Goal: Transaction & Acquisition: Download file/media

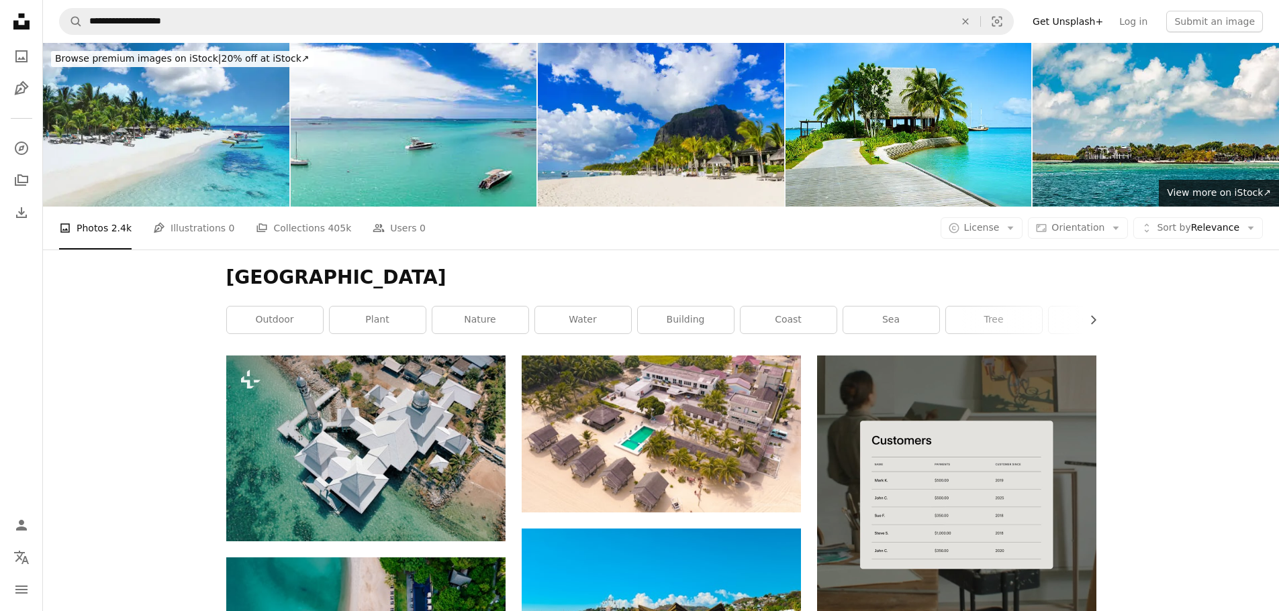
scroll to position [18745, 0]
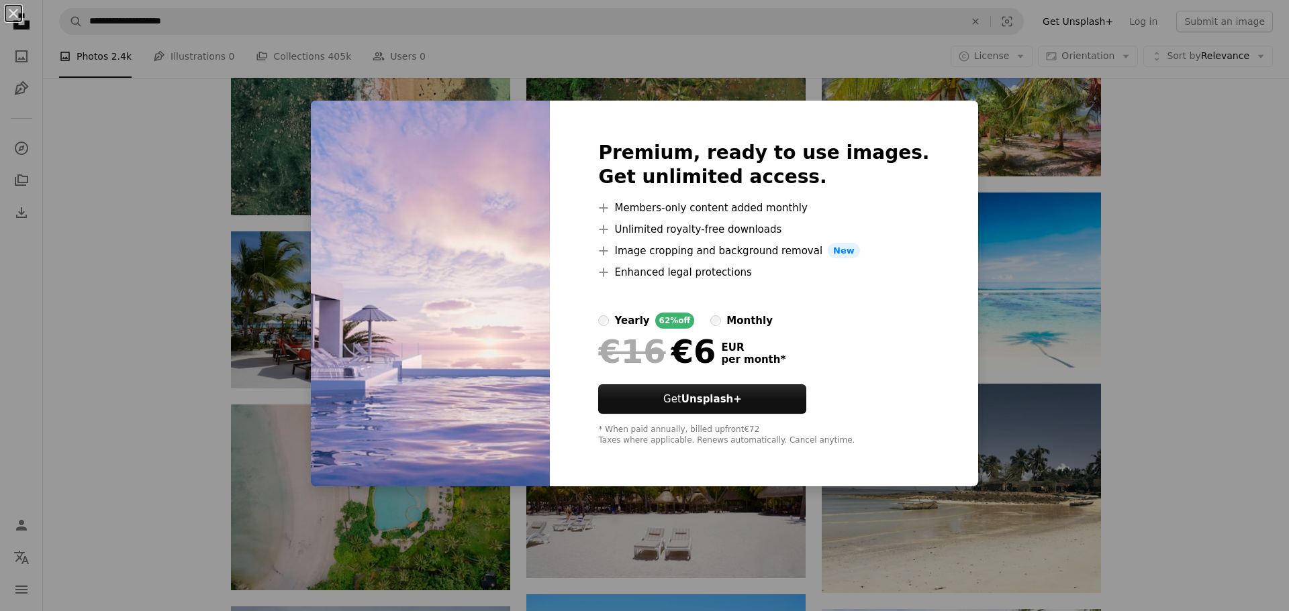
click at [582, 37] on div "An X shape Premium, ready to use images. Get unlimited access. A plus sign Memb…" at bounding box center [644, 305] width 1289 height 611
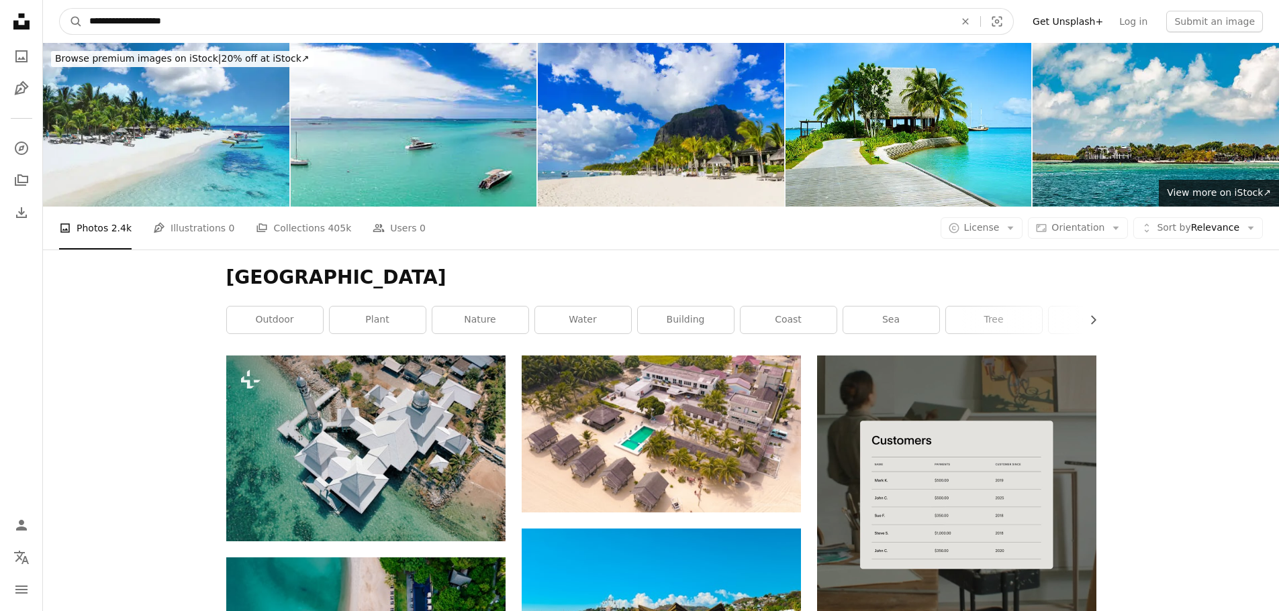
drag, startPoint x: 195, startPoint y: 22, endPoint x: 130, endPoint y: 11, distance: 66.0
click at [130, 11] on input "**********" at bounding box center [517, 22] width 868 height 26
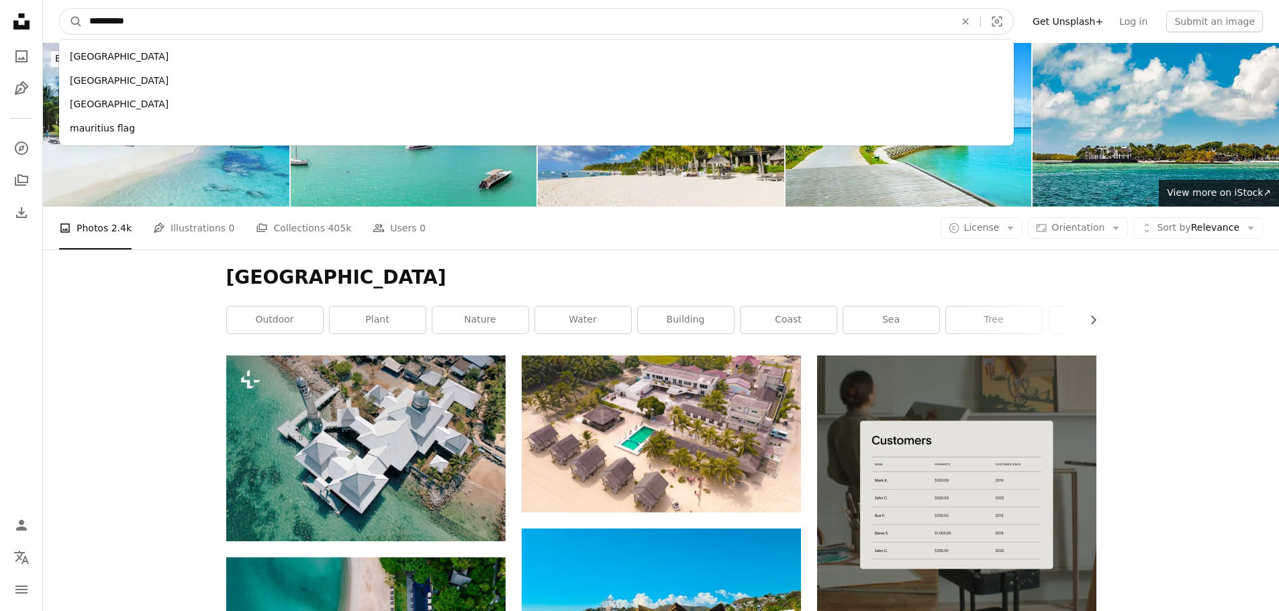
type input "*********"
click at [60, 9] on button "A magnifying glass" at bounding box center [71, 22] width 23 height 26
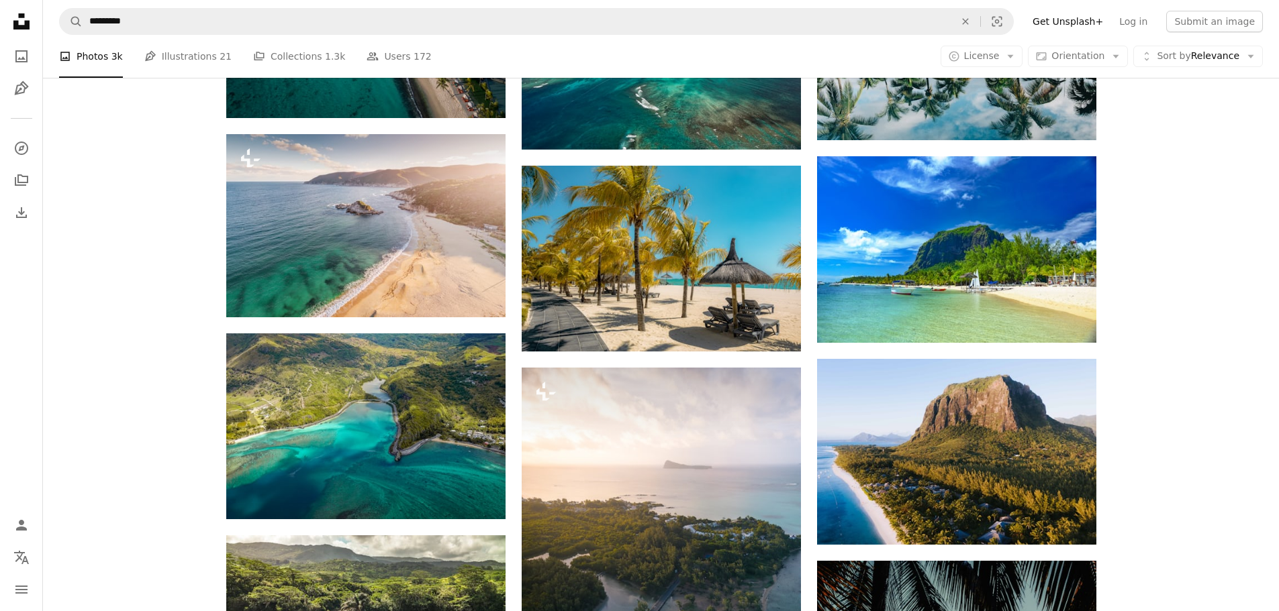
scroll to position [993, 0]
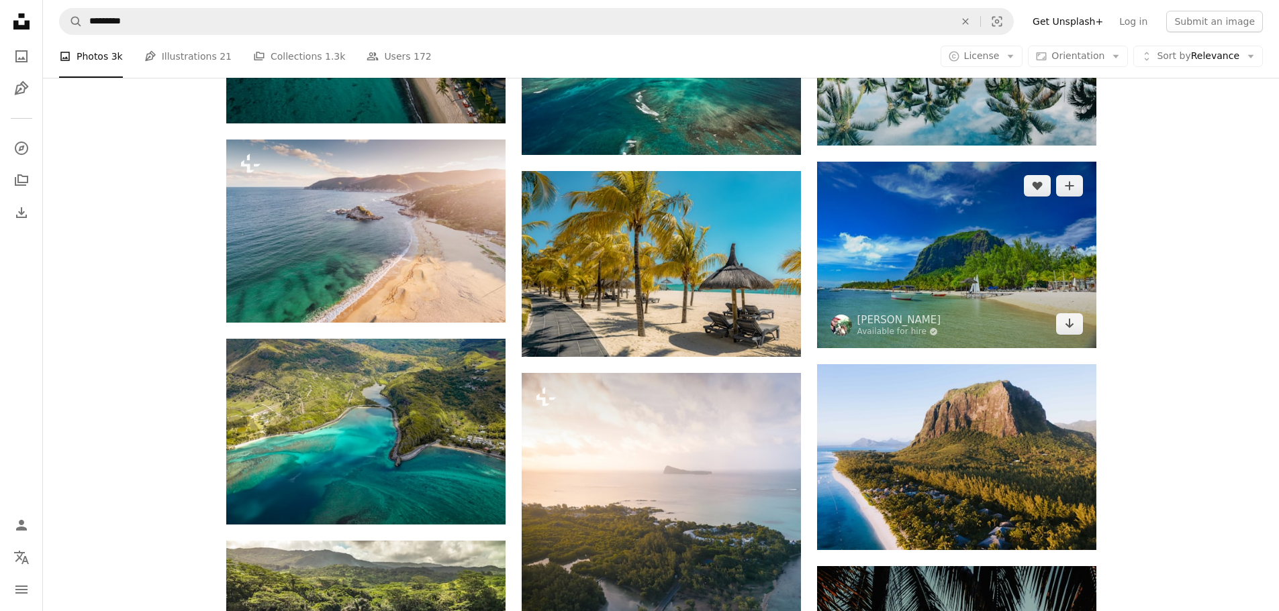
click at [967, 270] on img at bounding box center [956, 255] width 279 height 187
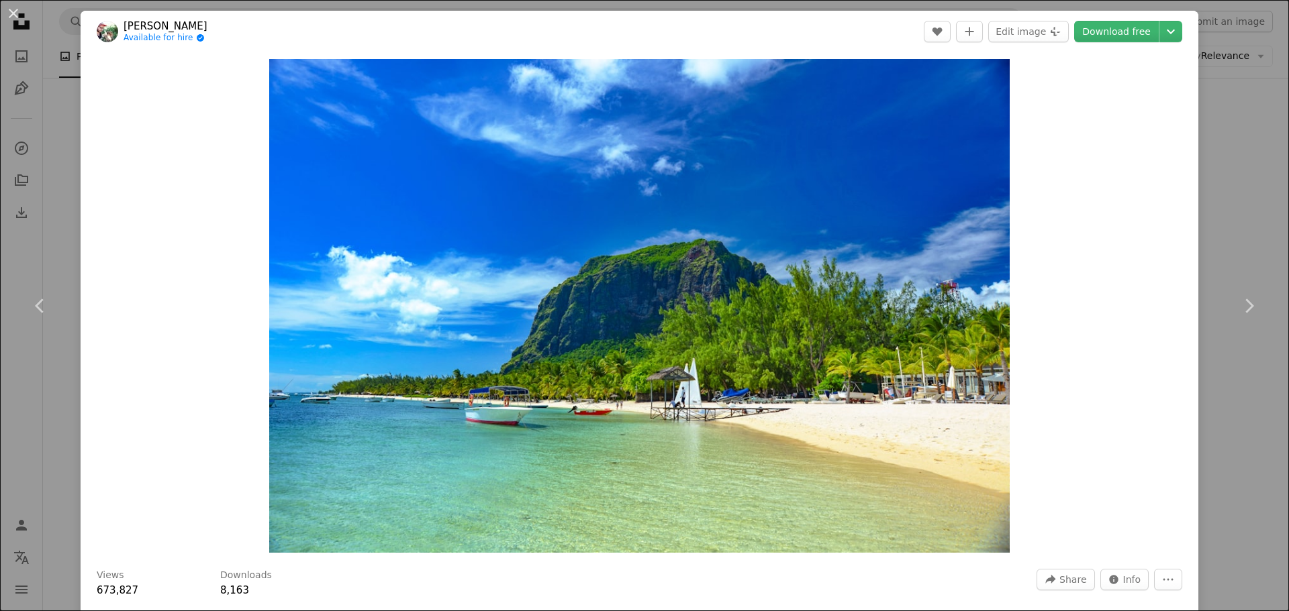
click at [1228, 150] on div "An X shape Chevron left Chevron right [PERSON_NAME] Available for hire A checkm…" at bounding box center [644, 305] width 1289 height 611
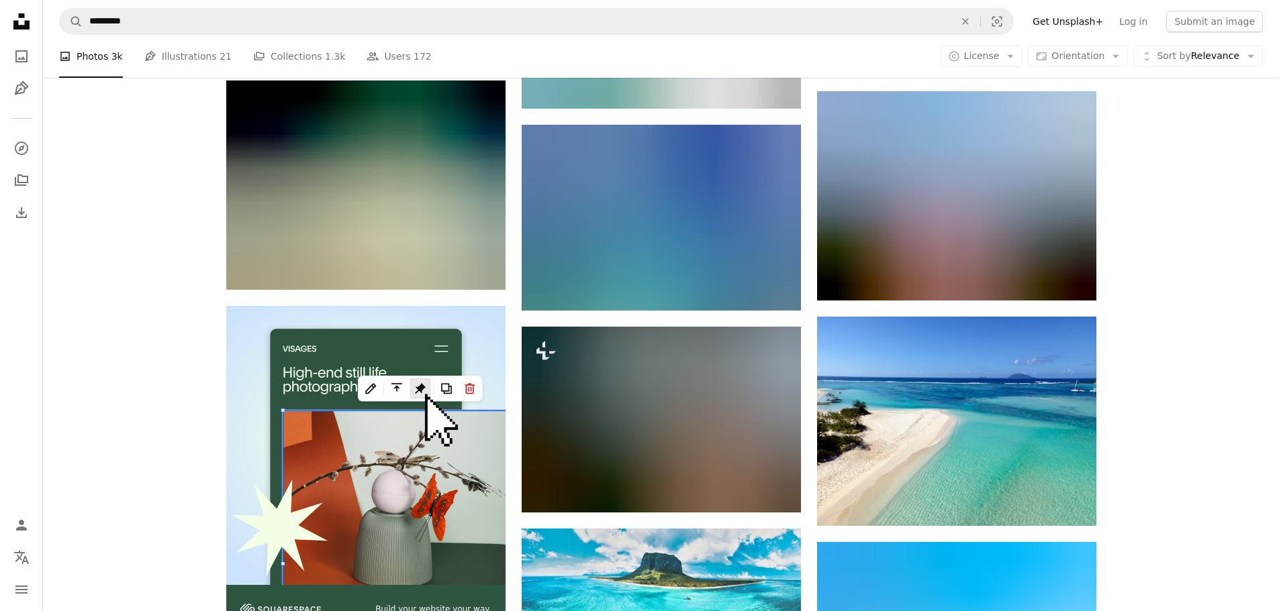
scroll to position [2117, 0]
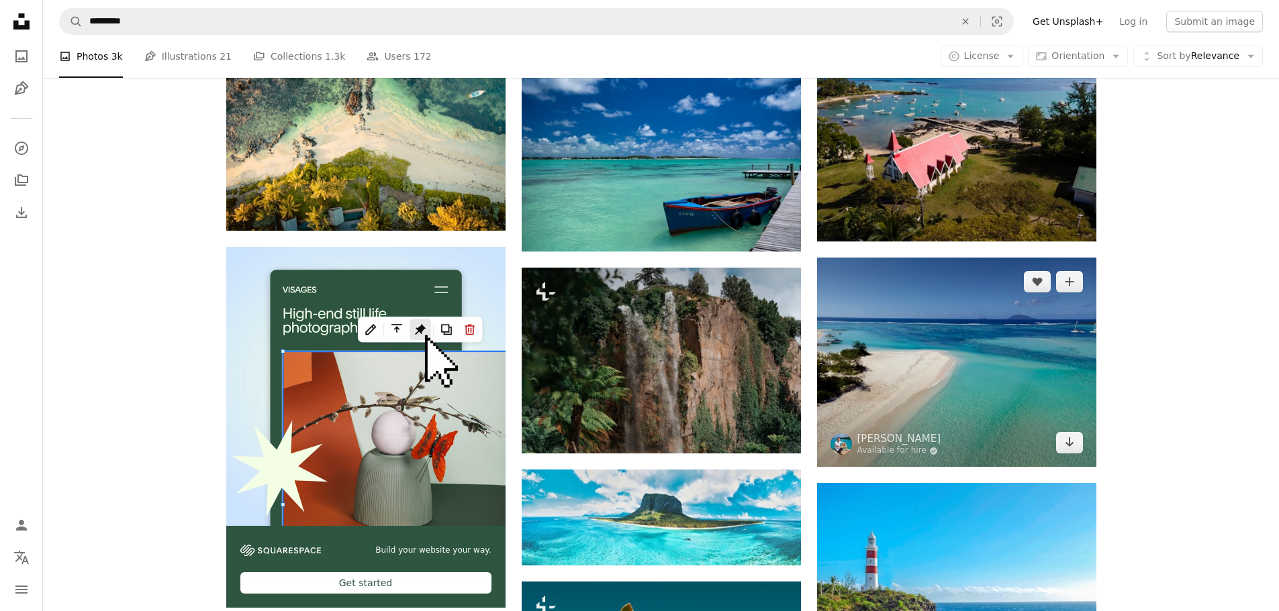
click at [1040, 354] on img at bounding box center [956, 362] width 279 height 209
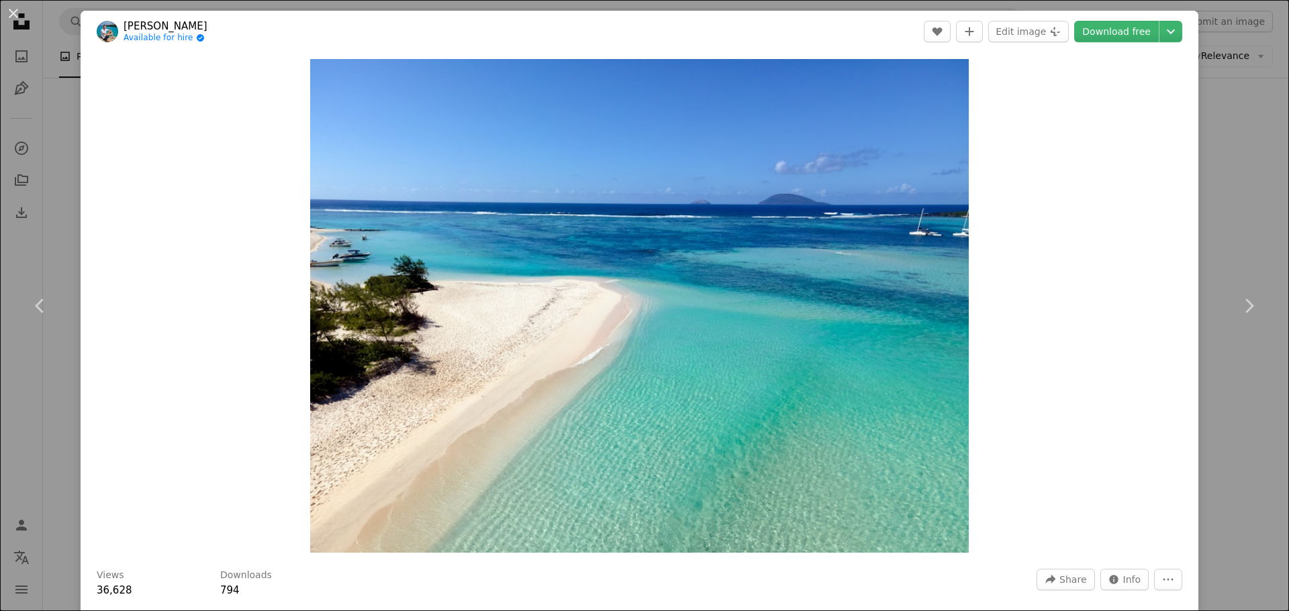
click at [1235, 123] on div "An X shape Chevron left Chevron right [PERSON_NAME] van de Schootbrugge Availab…" at bounding box center [644, 305] width 1289 height 611
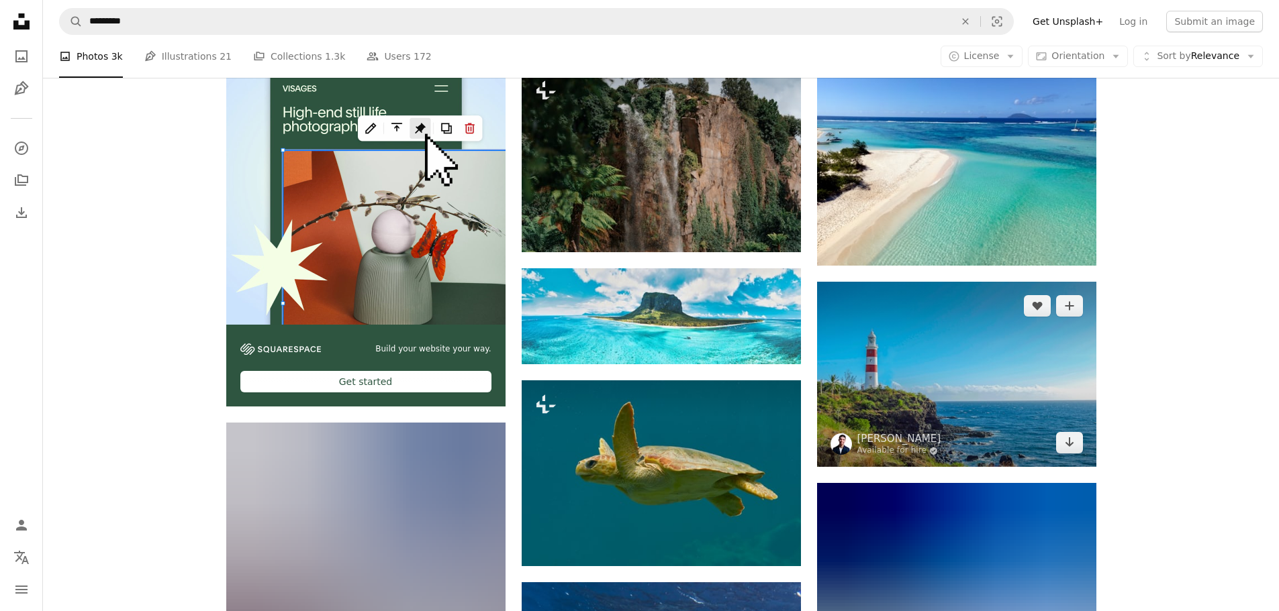
scroll to position [2385, 0]
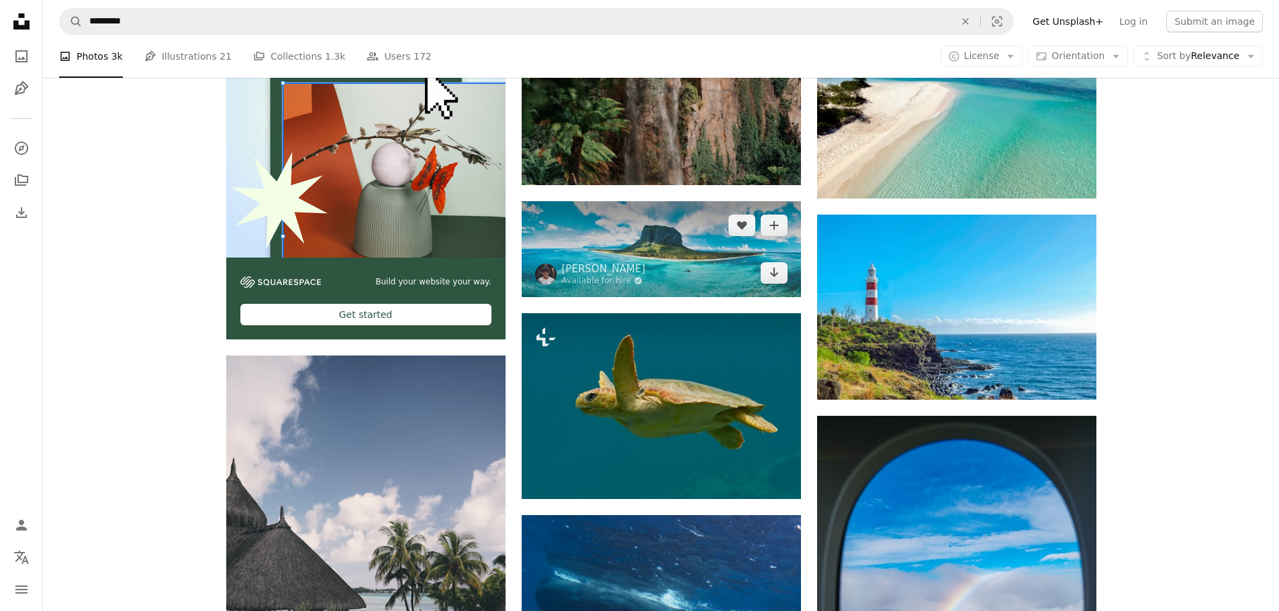
click at [730, 246] on img at bounding box center [661, 249] width 279 height 96
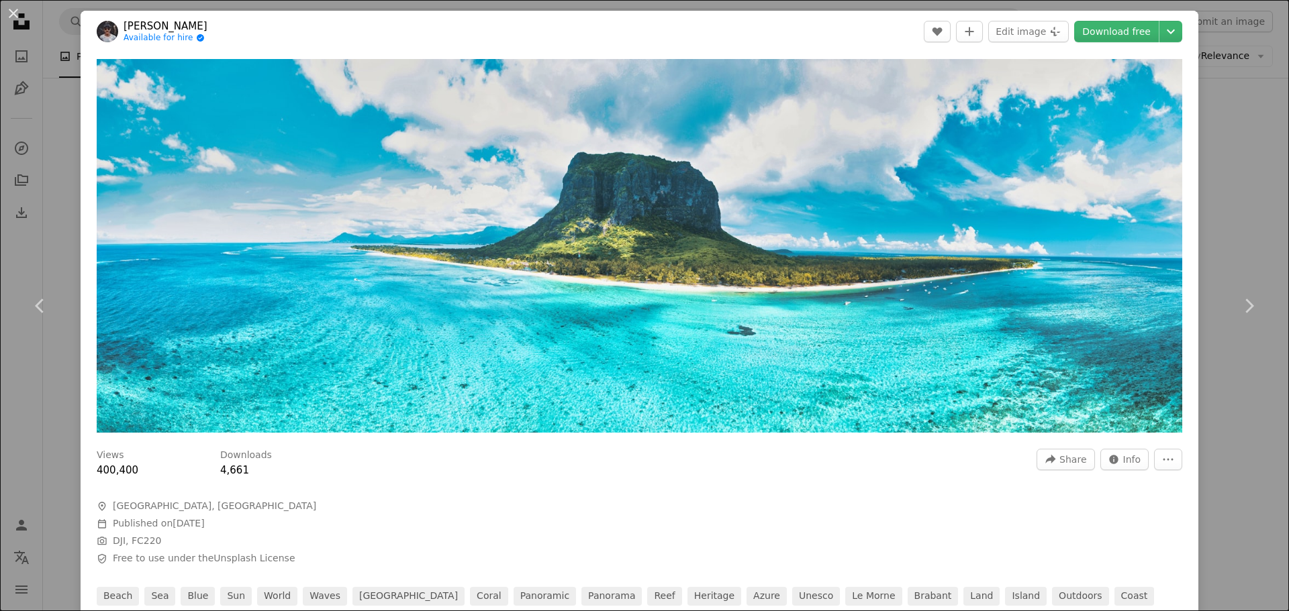
click at [1244, 115] on div "An X shape Chevron left Chevron right Xavier Coiffic Available for hire A check…" at bounding box center [644, 305] width 1289 height 611
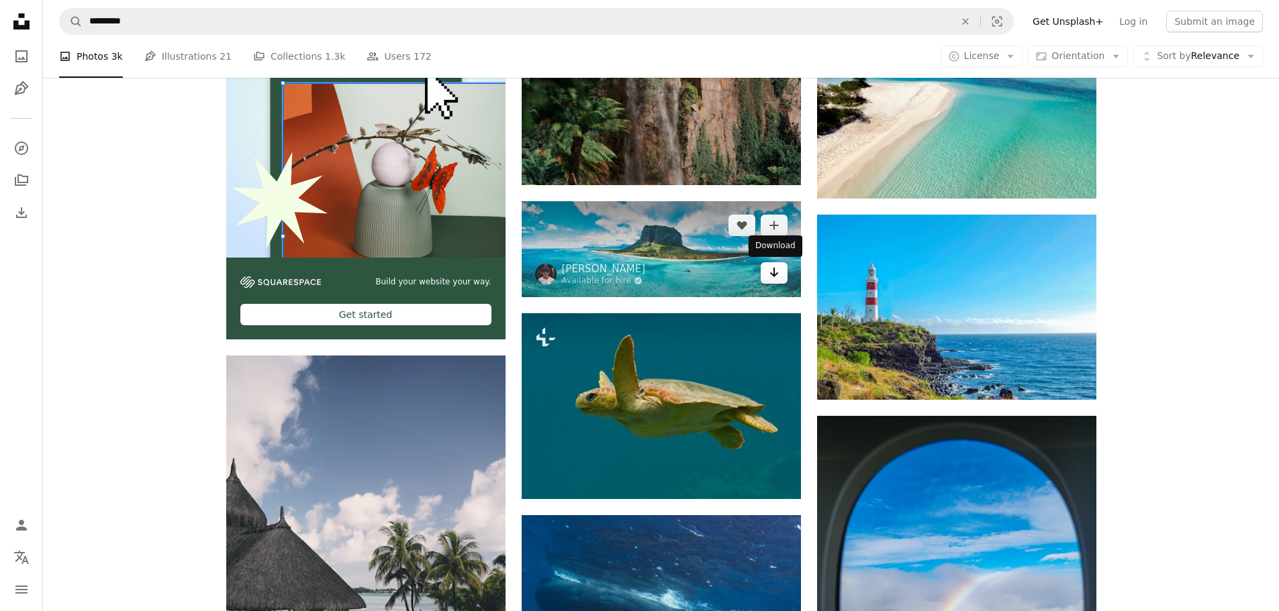
click at [777, 273] on icon "Download" at bounding box center [773, 272] width 9 height 9
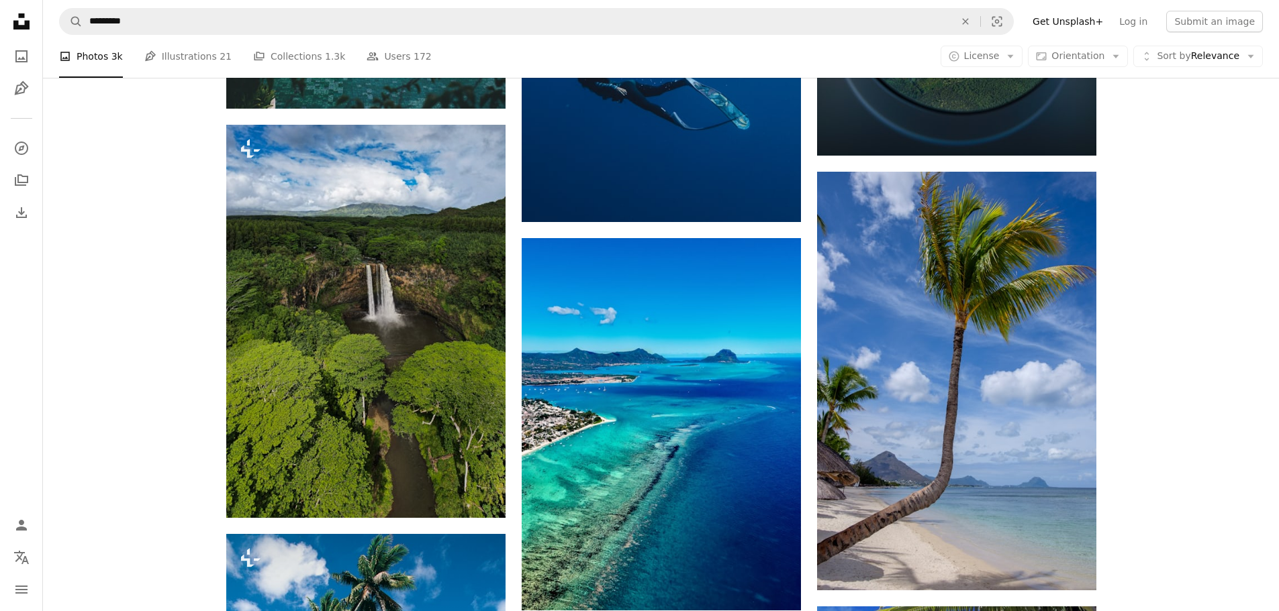
scroll to position [3044, 0]
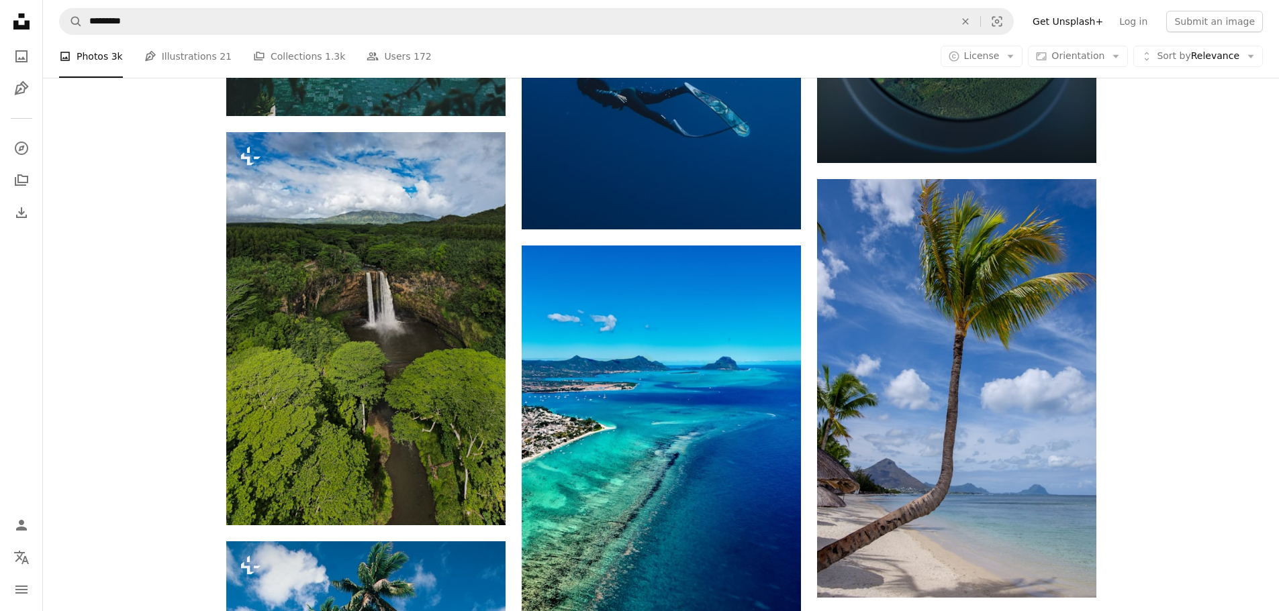
click at [1240, 183] on div "Plus sign for Unsplash+ A heart A plus sign [PERSON_NAME] For Unsplash+ A lock …" at bounding box center [661, 301] width 1236 height 5979
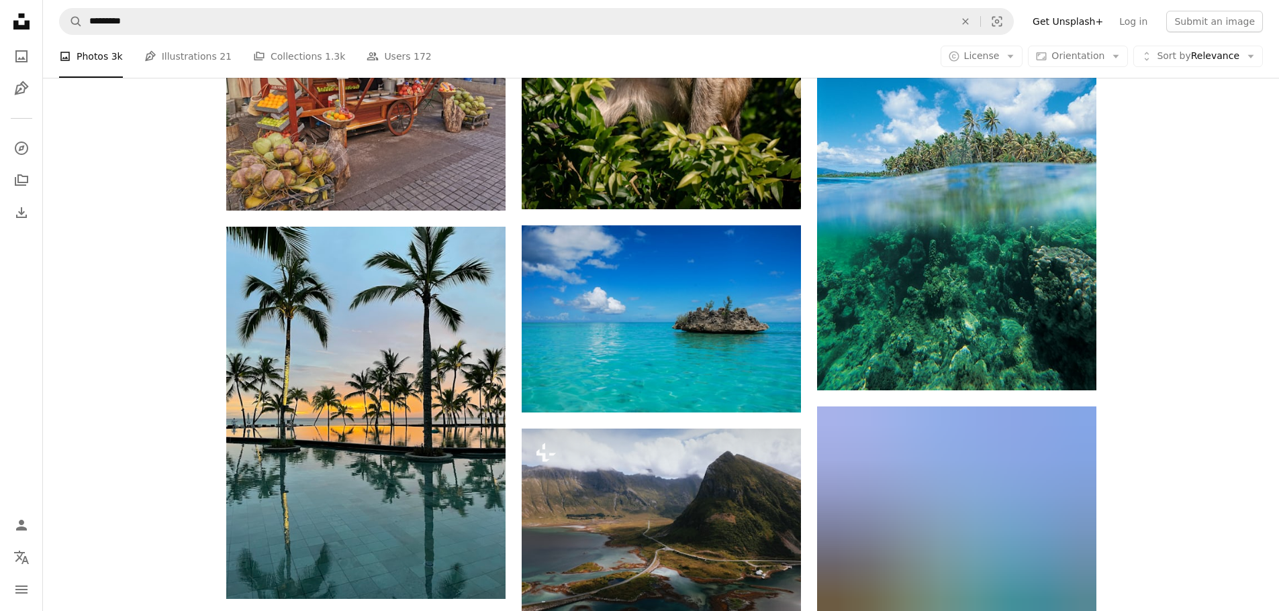
scroll to position [6686, 0]
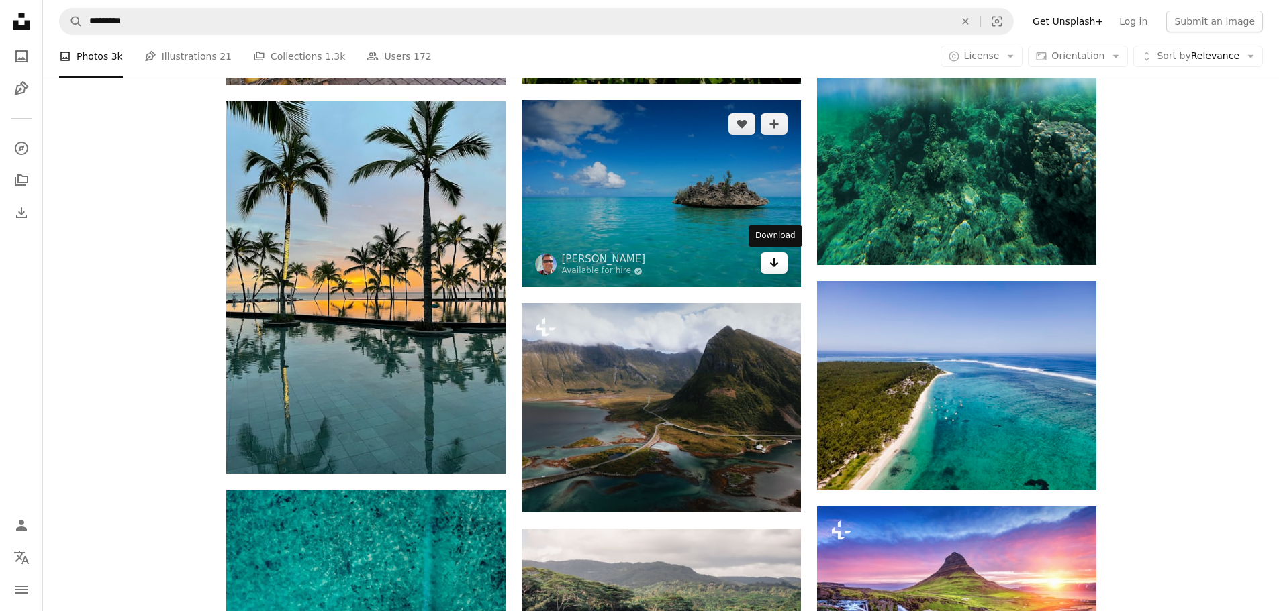
click at [773, 266] on icon "Arrow pointing down" at bounding box center [774, 262] width 11 height 16
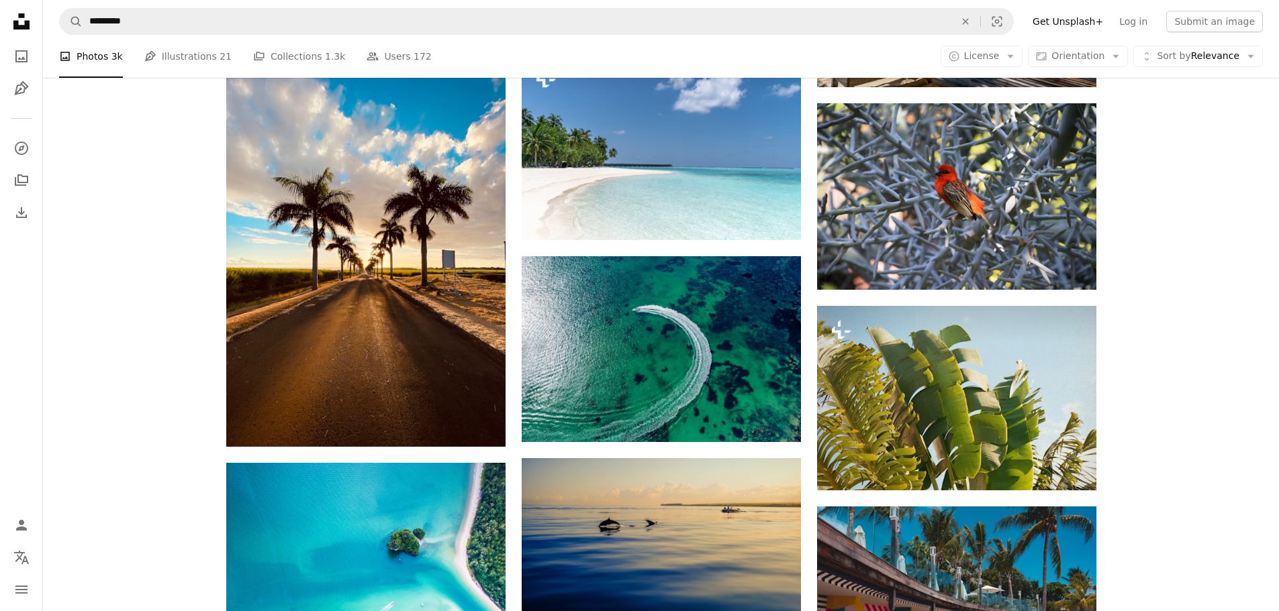
scroll to position [9896, 0]
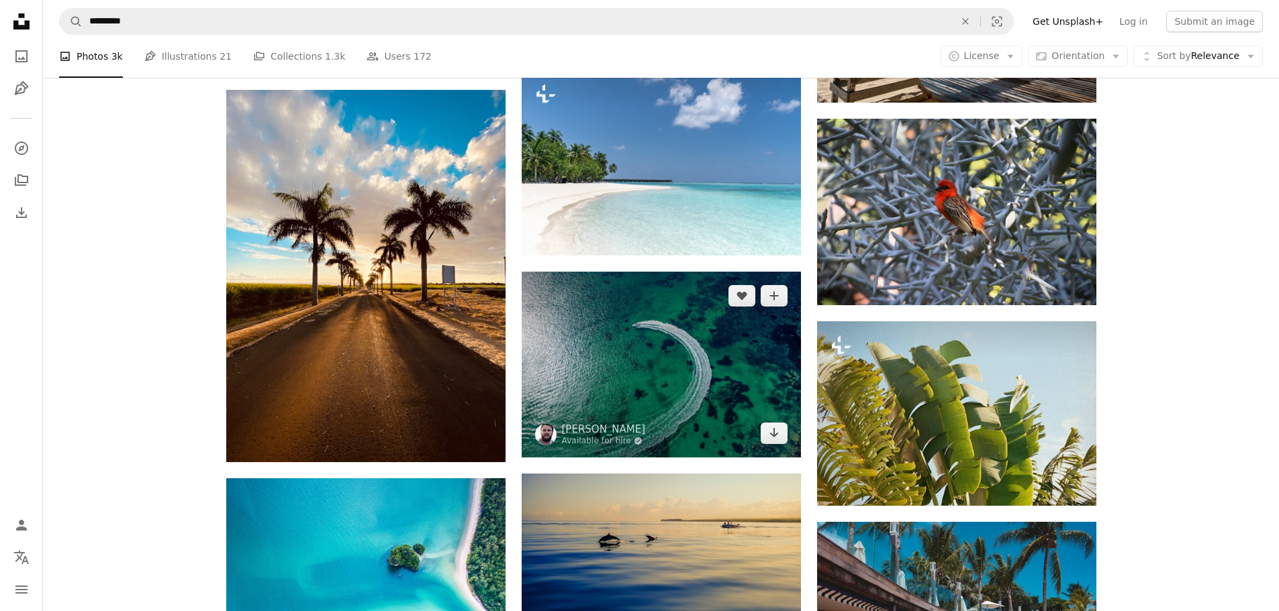
click at [705, 357] on img at bounding box center [661, 365] width 279 height 186
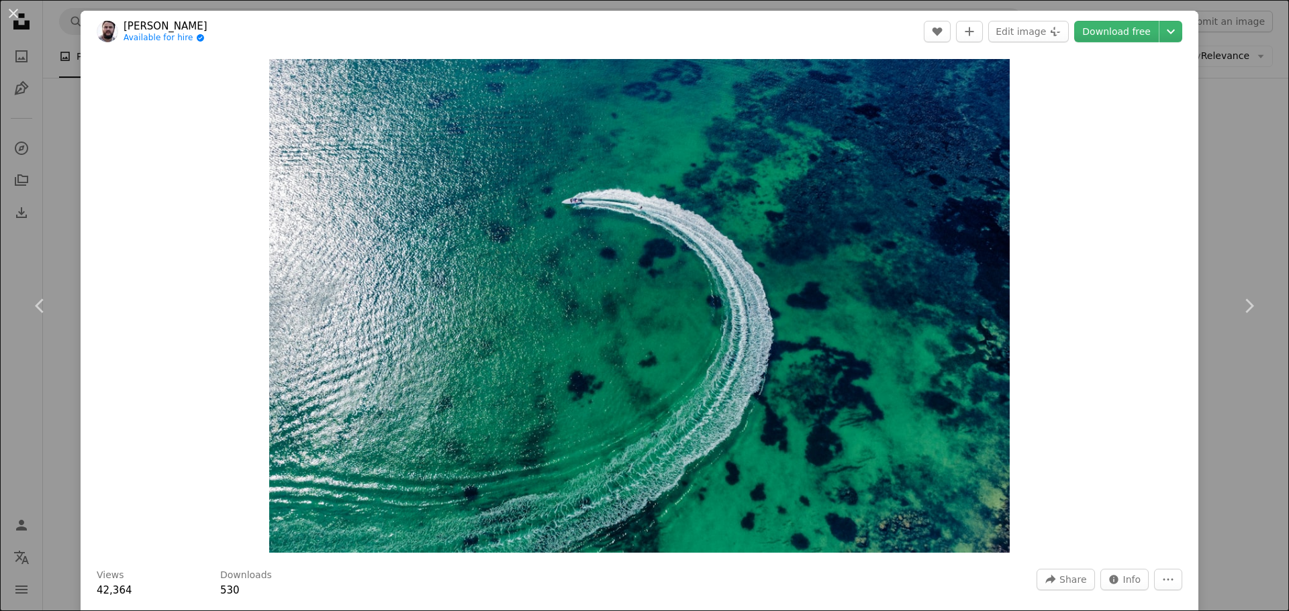
click at [1261, 148] on div "An X shape Chevron left Chevron right [PERSON_NAME] Available for hire A checkm…" at bounding box center [644, 305] width 1289 height 611
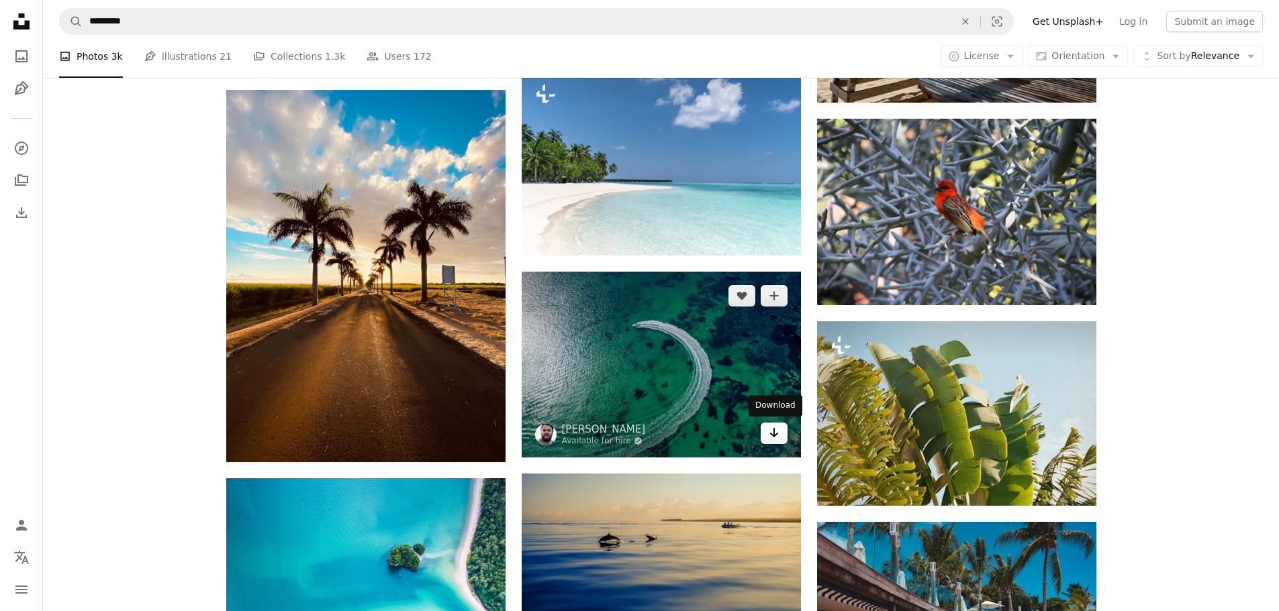
click at [774, 433] on icon "Download" at bounding box center [773, 432] width 9 height 9
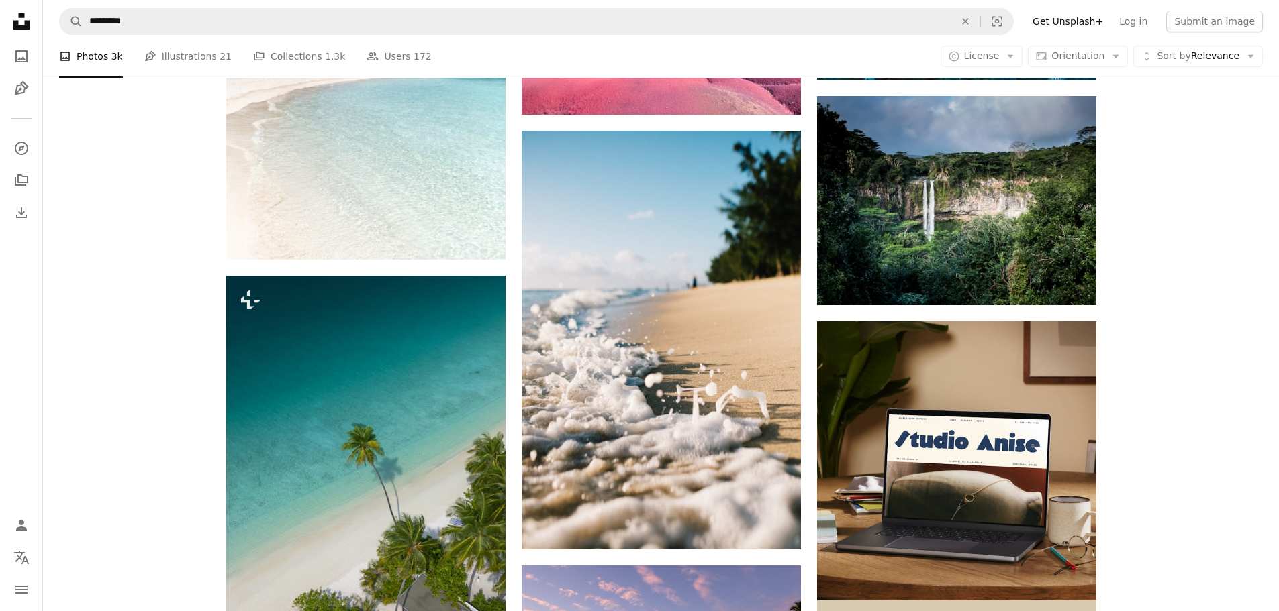
scroll to position [4155, 0]
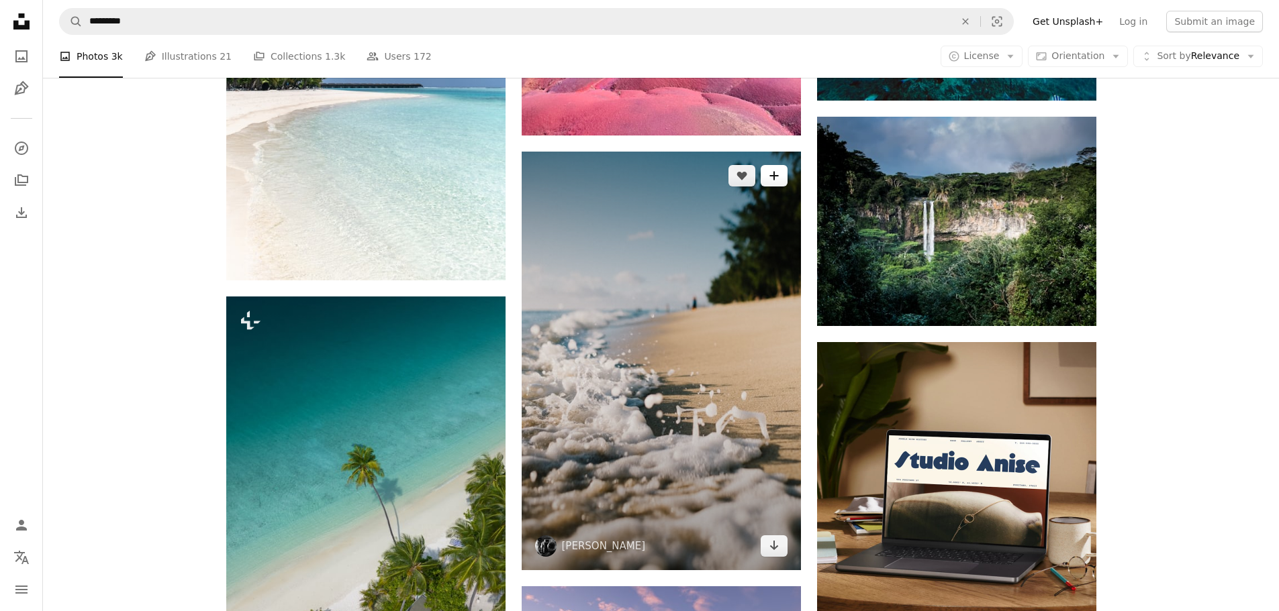
click at [776, 181] on button "A plus sign" at bounding box center [773, 175] width 27 height 21
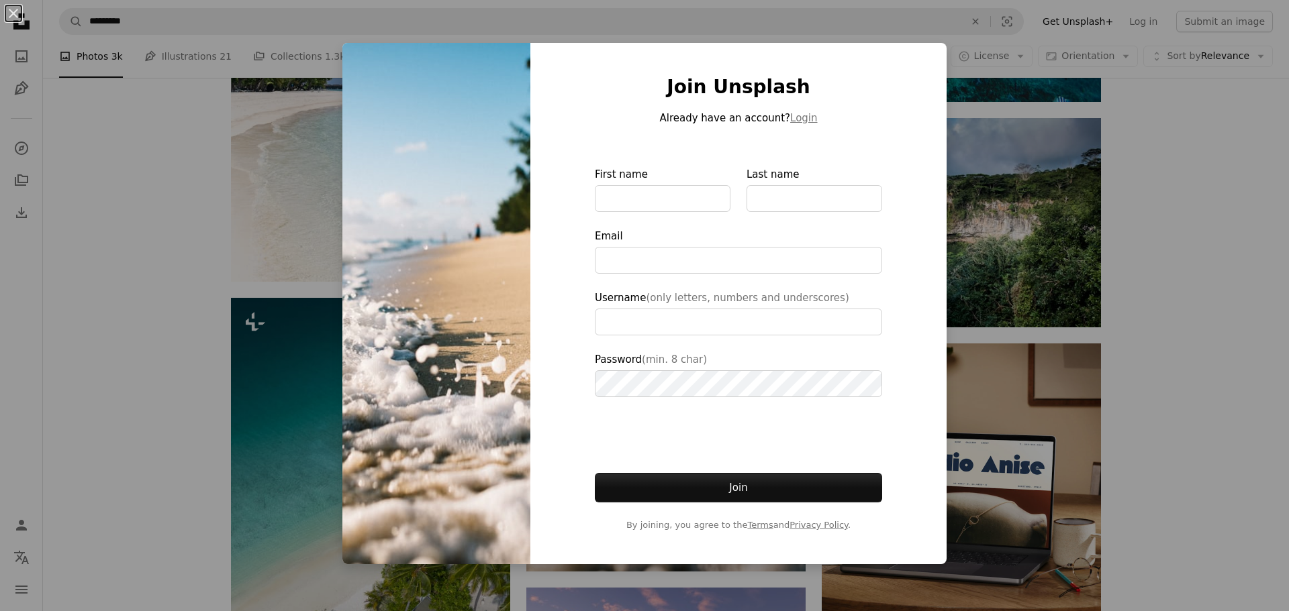
drag, startPoint x: 1207, startPoint y: 319, endPoint x: 1188, endPoint y: 305, distance: 23.1
click at [1207, 318] on div "An X shape Join Unsplash Already have an account? Login First name Last name Em…" at bounding box center [644, 305] width 1289 height 611
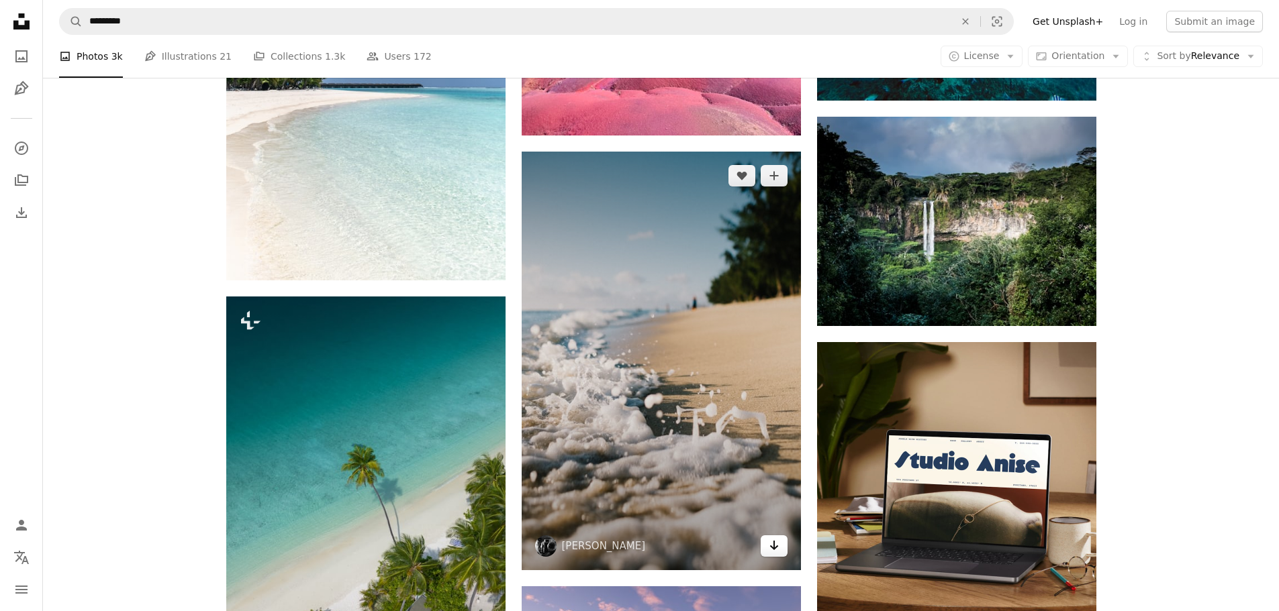
click at [769, 553] on link "Arrow pointing down" at bounding box center [773, 546] width 27 height 21
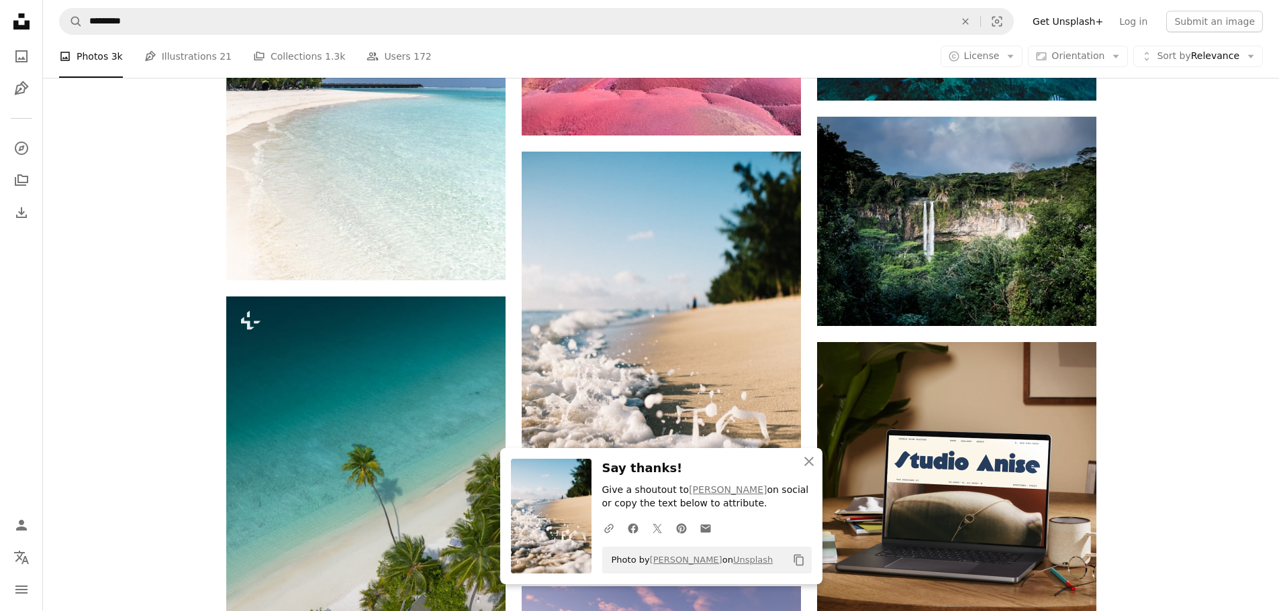
click at [809, 460] on icon "An X shape" at bounding box center [809, 462] width 16 height 16
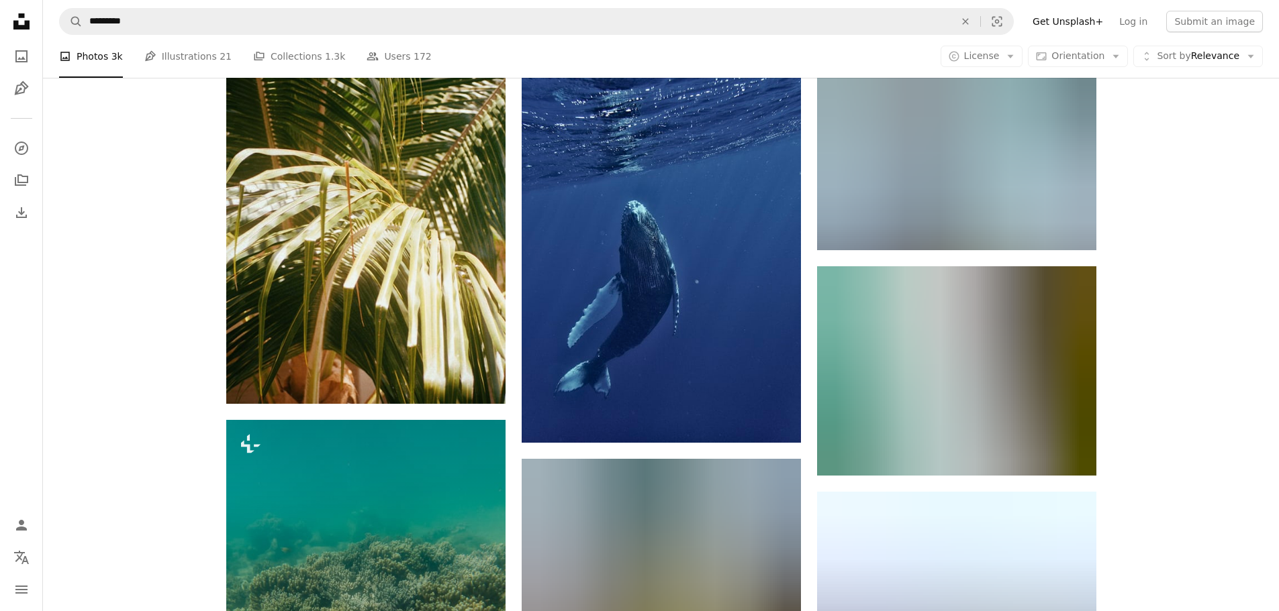
scroll to position [5157, 0]
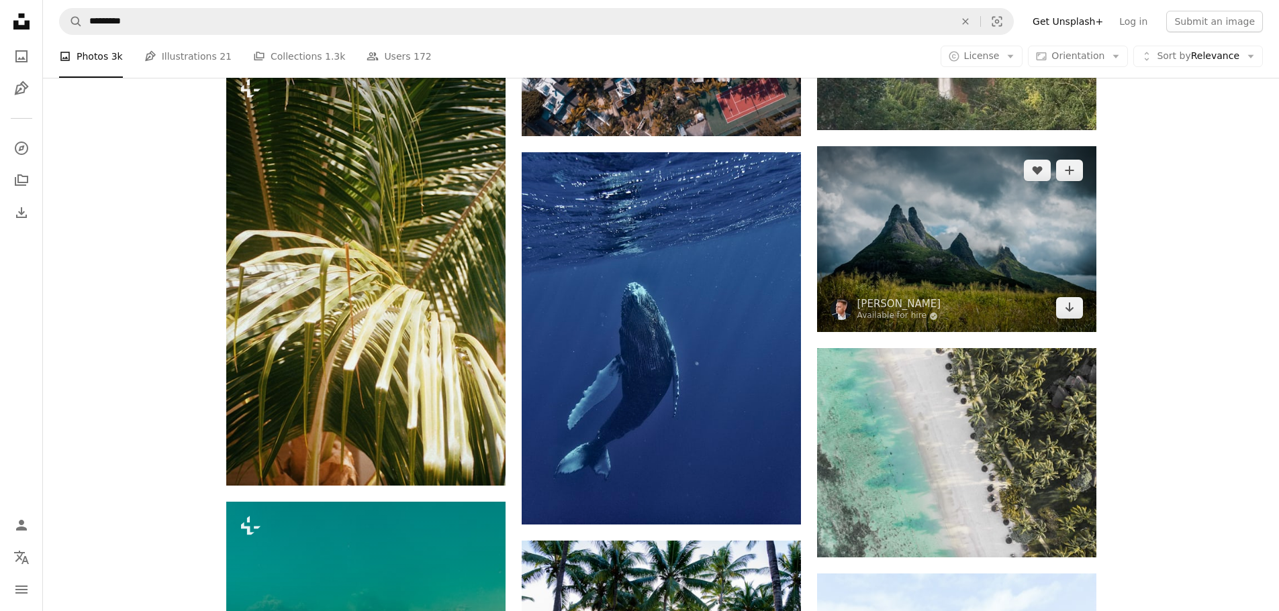
click at [985, 224] on img at bounding box center [956, 239] width 279 height 186
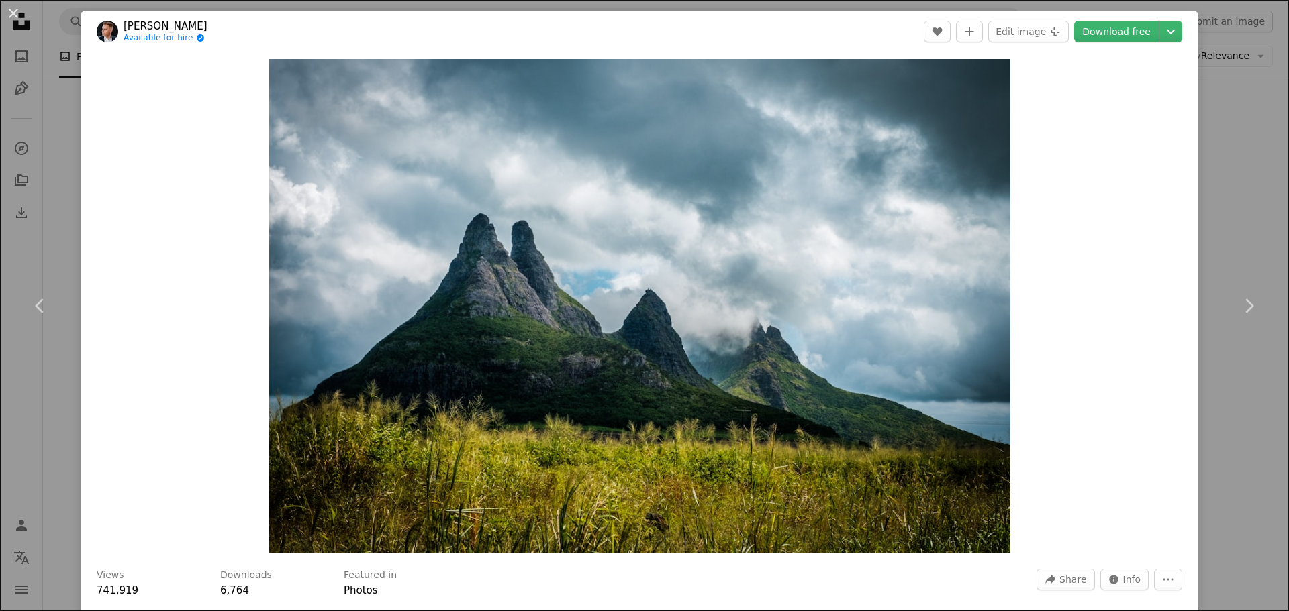
click at [1226, 123] on div "An X shape Chevron left Chevron right [PERSON_NAME] Available for hire A checkm…" at bounding box center [644, 305] width 1289 height 611
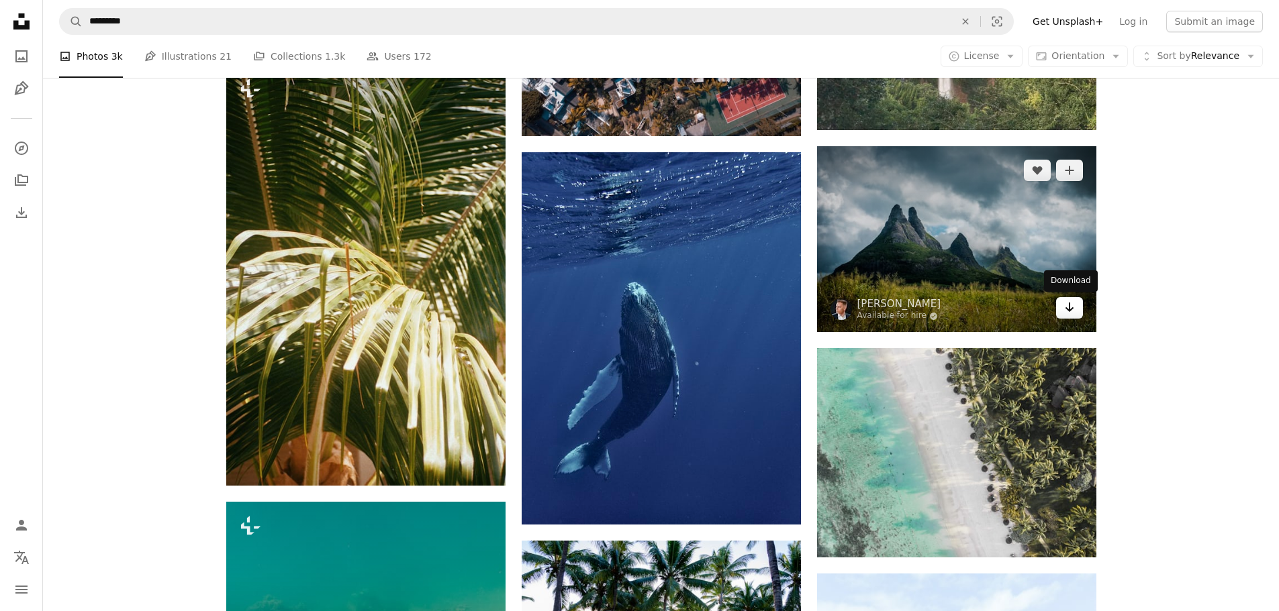
click at [1071, 311] on icon "Arrow pointing down" at bounding box center [1069, 307] width 11 height 16
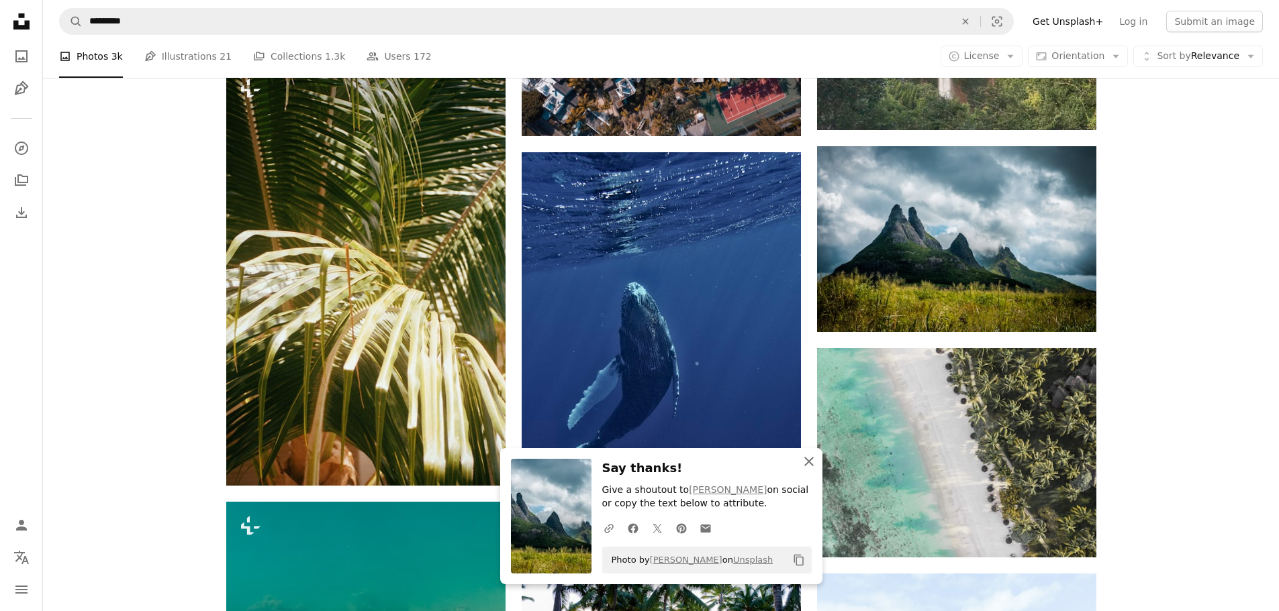
click at [808, 466] on icon "An X shape" at bounding box center [809, 462] width 16 height 16
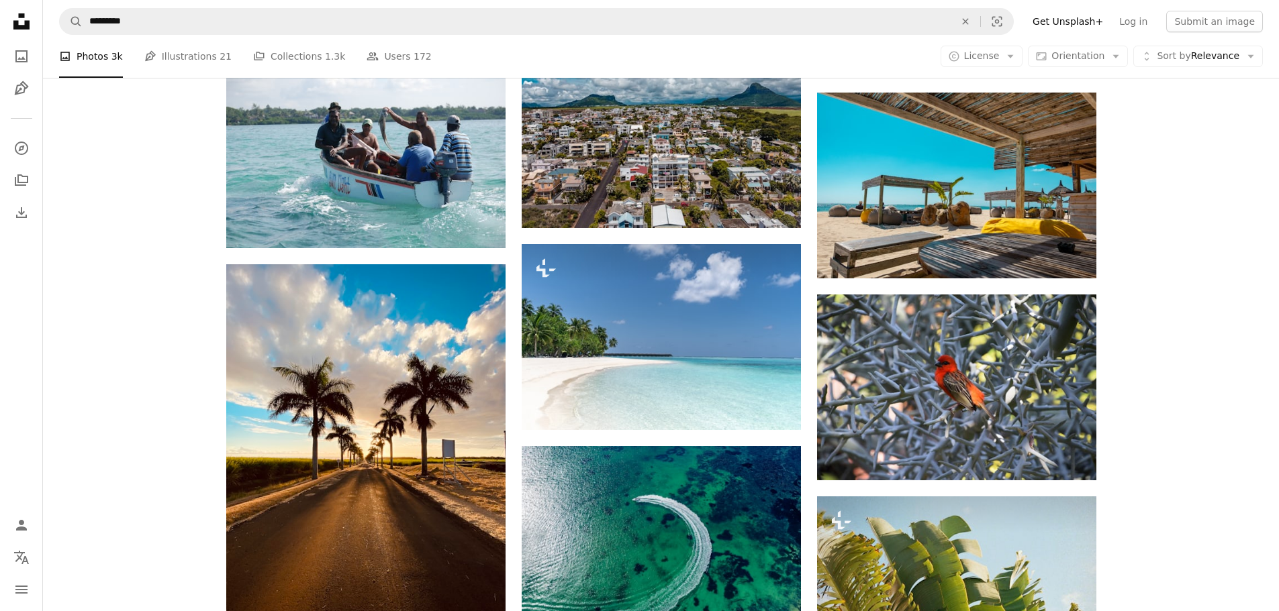
scroll to position [9922, 0]
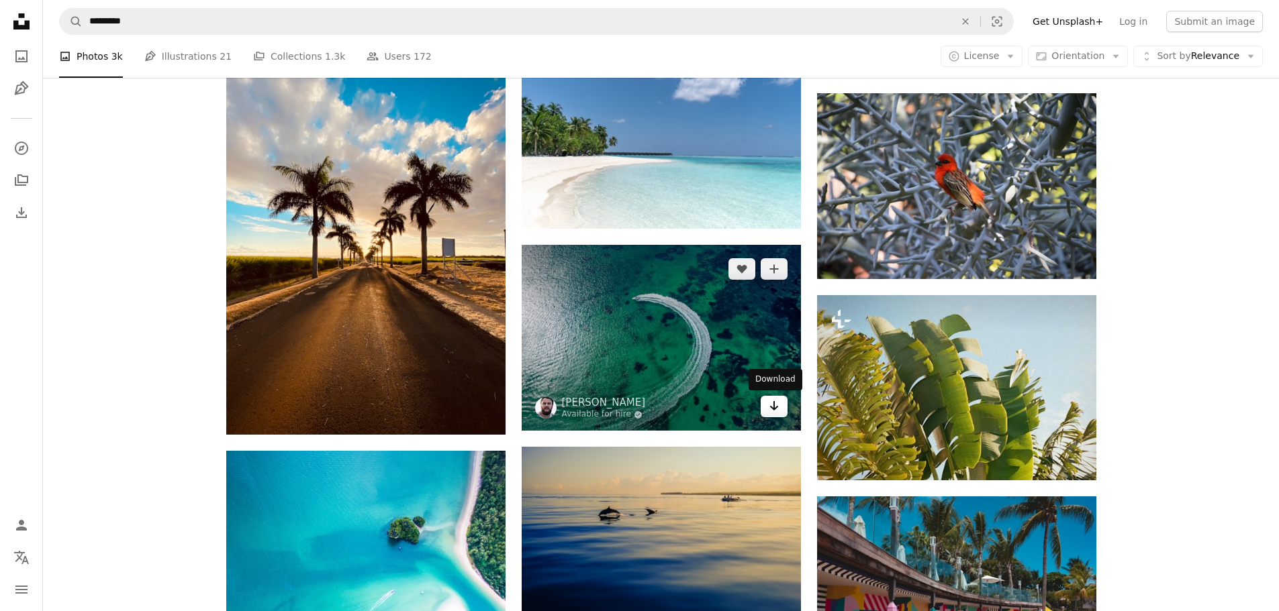
click at [771, 404] on icon "Arrow pointing down" at bounding box center [774, 406] width 11 height 16
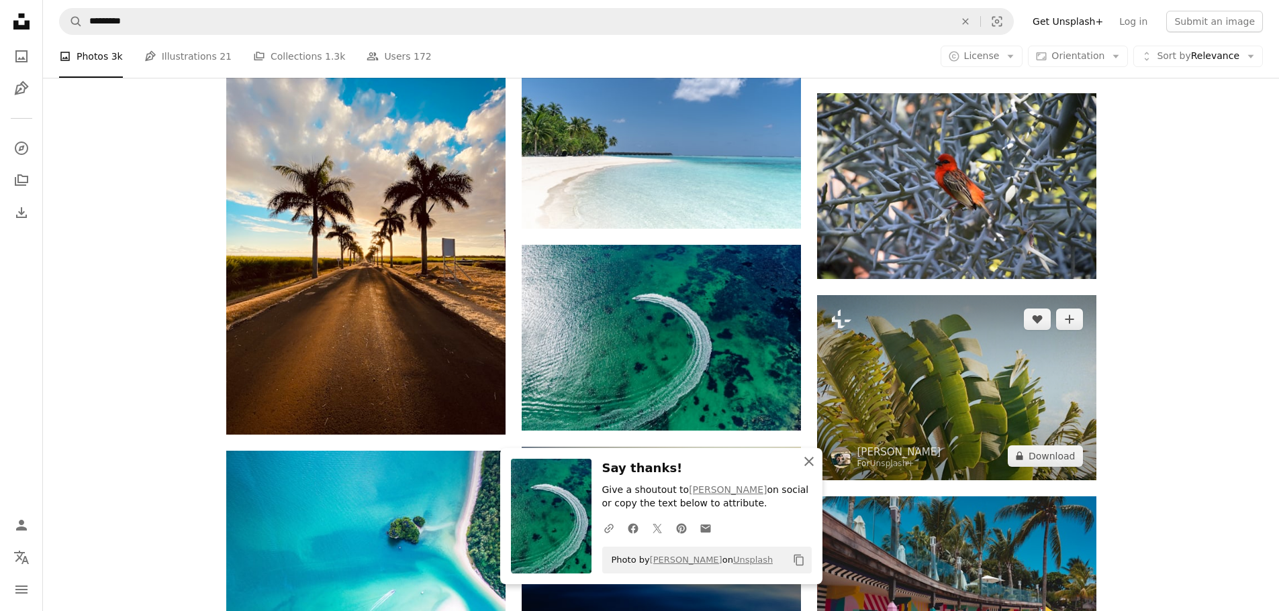
drag, startPoint x: 808, startPoint y: 458, endPoint x: 831, endPoint y: 454, distance: 23.1
click at [808, 458] on icon "An X shape" at bounding box center [809, 462] width 16 height 16
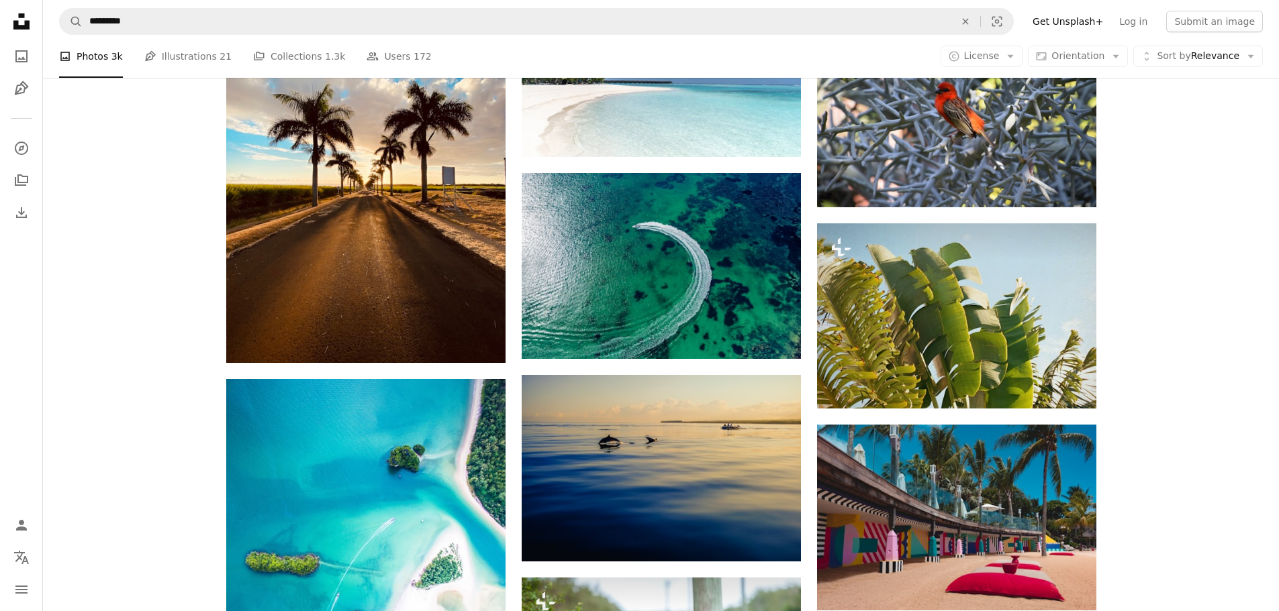
scroll to position [10191, 0]
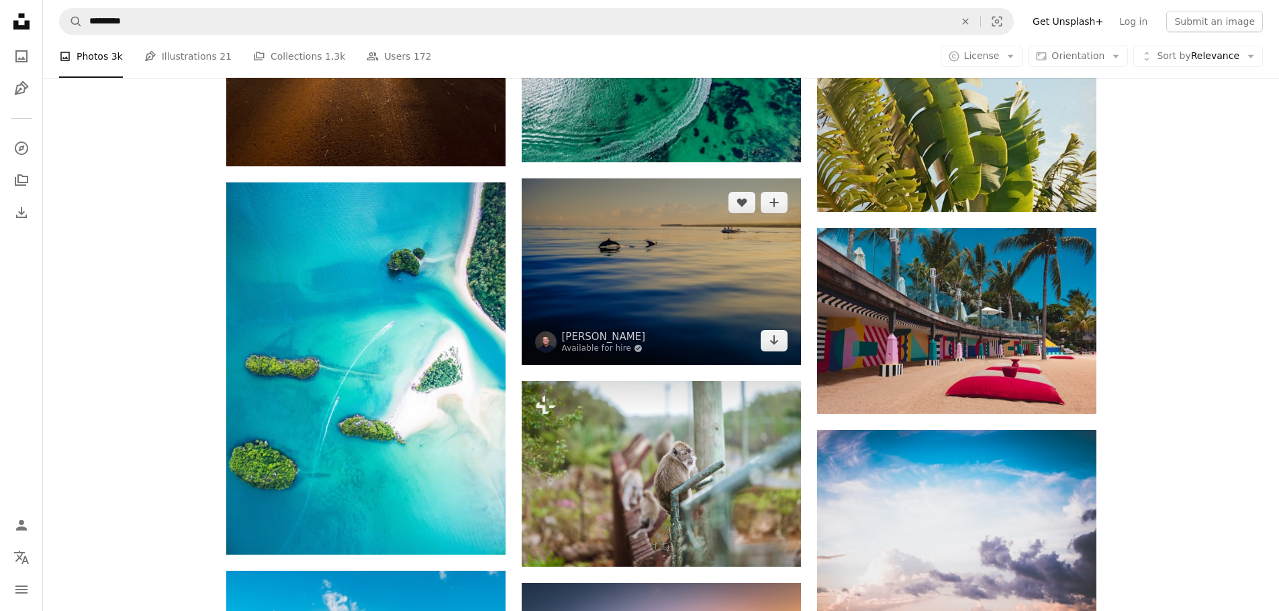
click at [762, 307] on img at bounding box center [661, 272] width 279 height 186
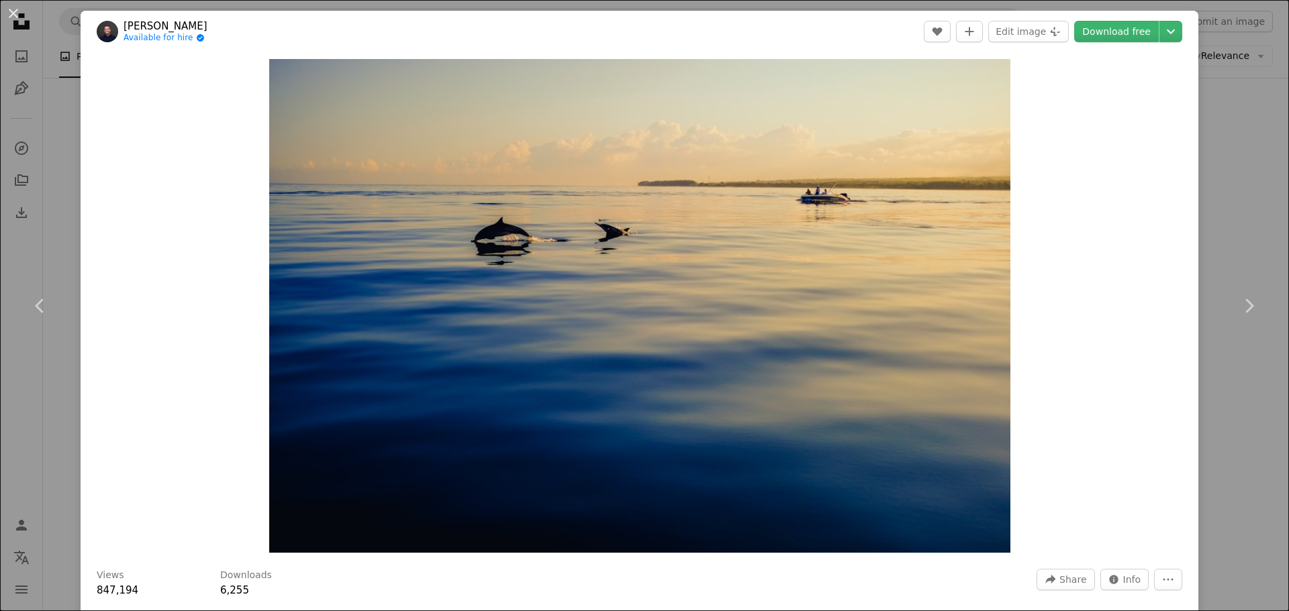
click at [1244, 142] on div "An X shape Chevron left Chevron right [PERSON_NAME] Available for hire A checkm…" at bounding box center [644, 305] width 1289 height 611
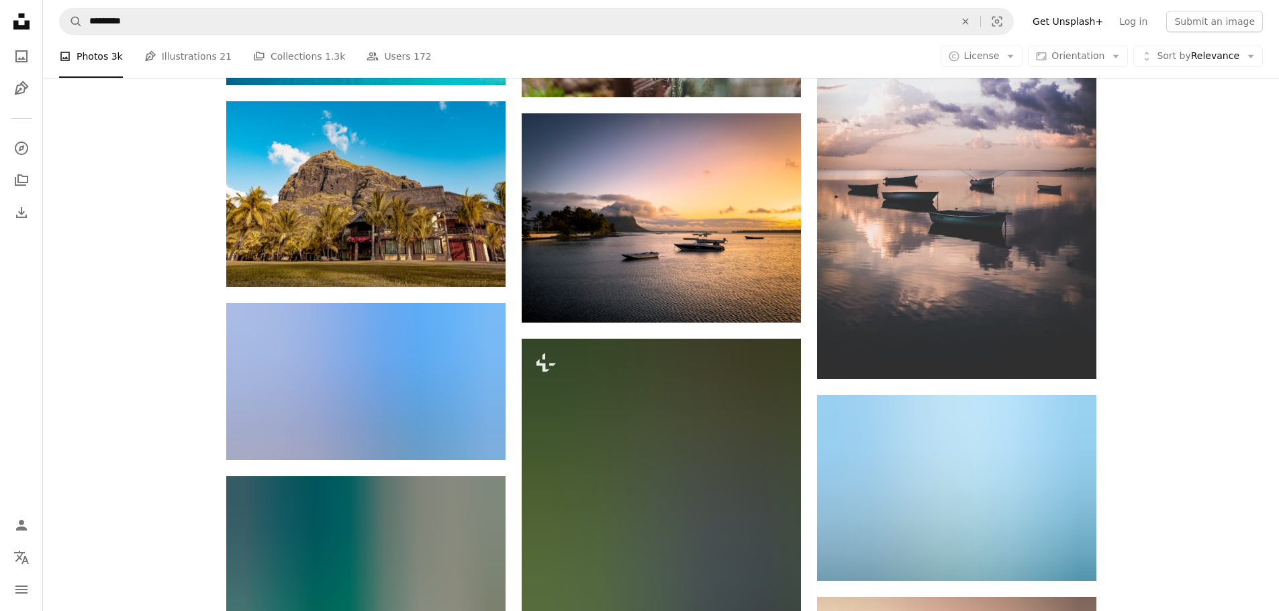
scroll to position [10526, 0]
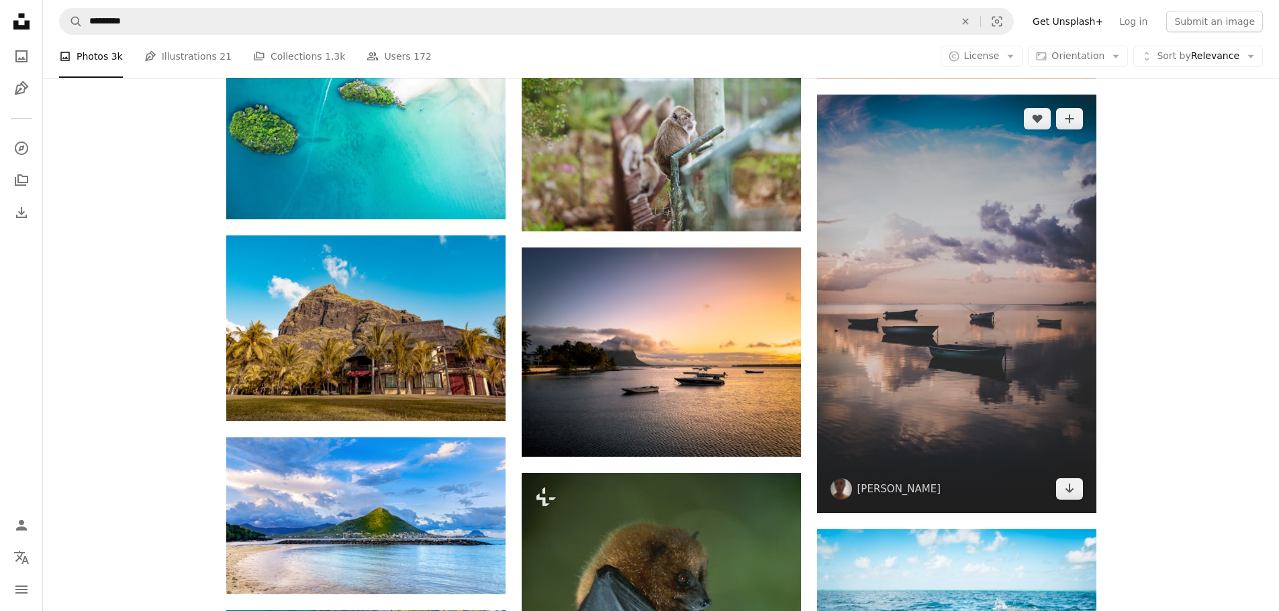
click at [1076, 226] on img at bounding box center [956, 304] width 279 height 419
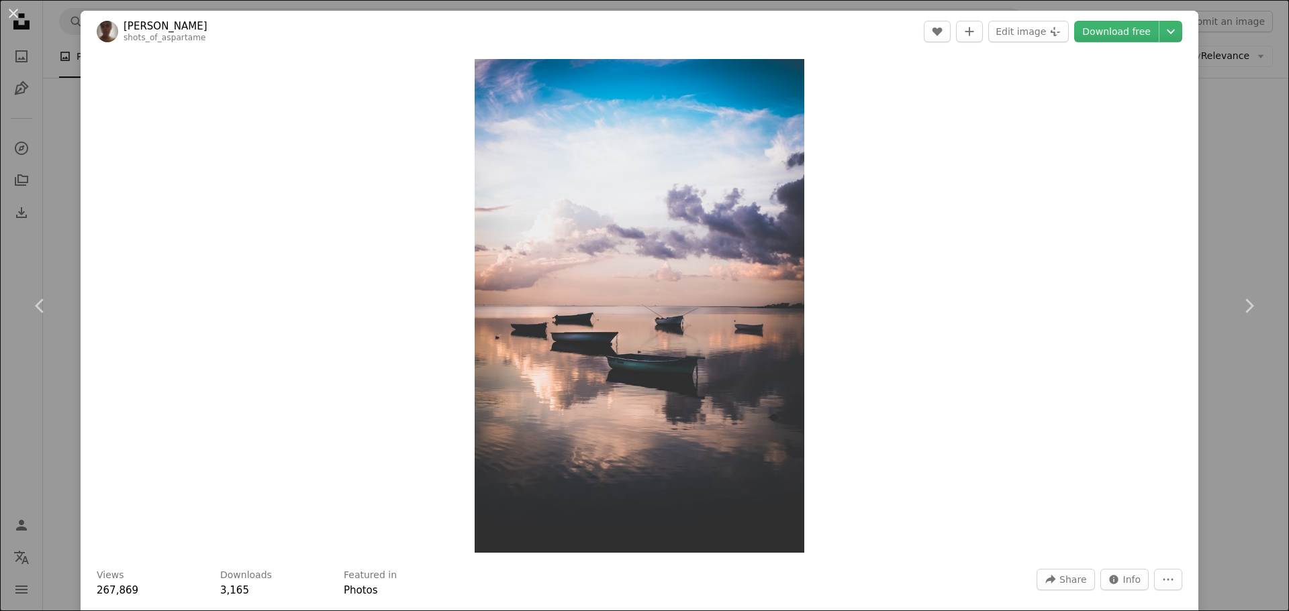
click at [1243, 148] on div "An X shape Chevron left Chevron right [PERSON_NAME] shots_of_aspartame A heart …" at bounding box center [644, 305] width 1289 height 611
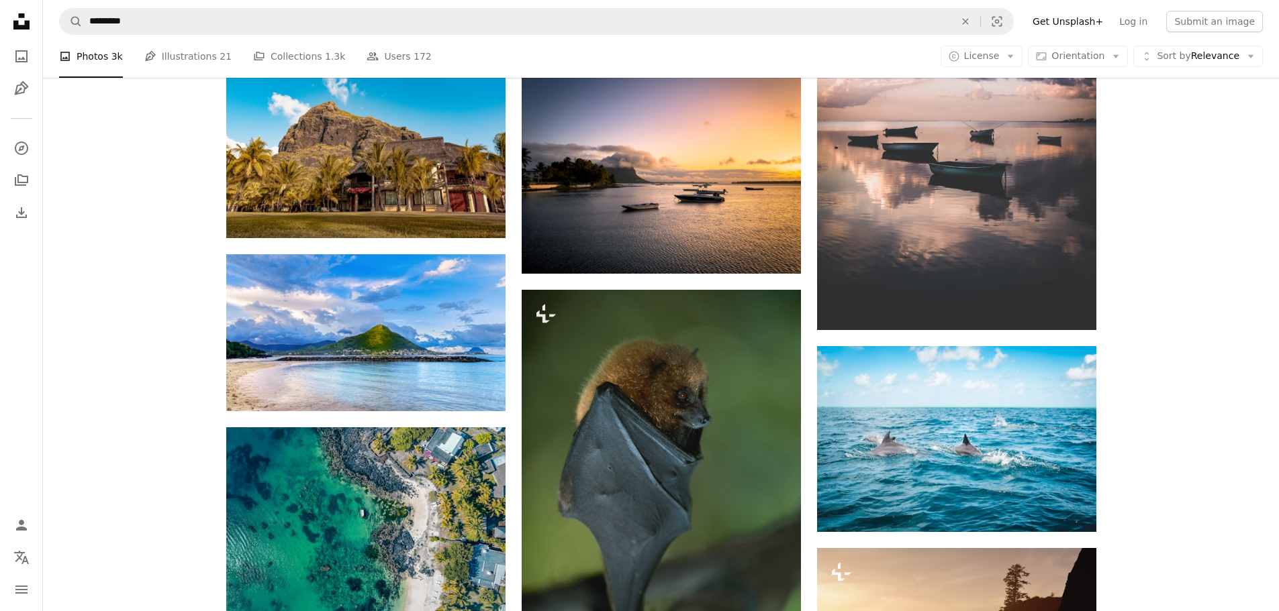
scroll to position [10593, 0]
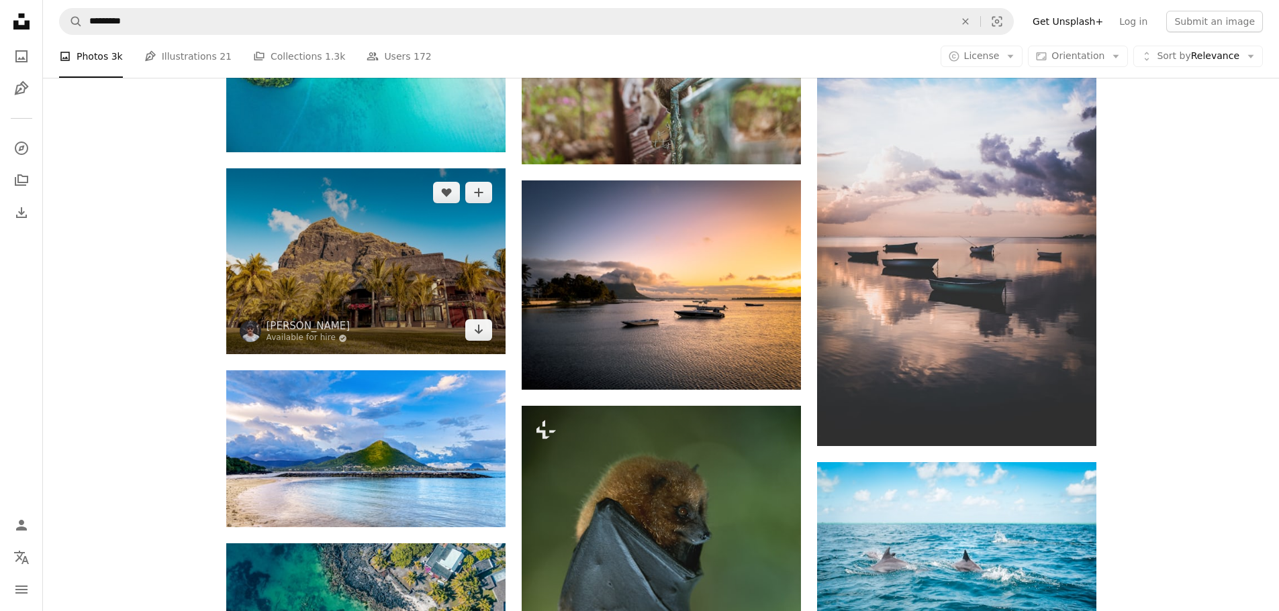
click at [454, 230] on img at bounding box center [365, 261] width 279 height 186
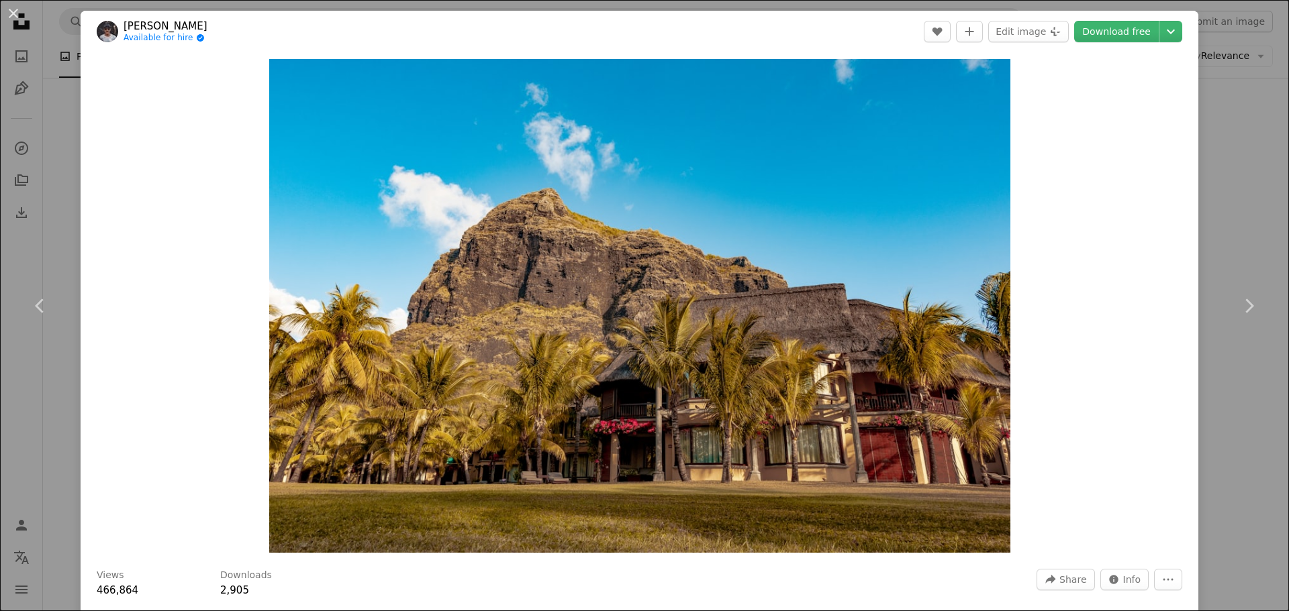
click at [1233, 86] on div "An X shape Chevron left Chevron right Xavier Coiffic Available for hire A check…" at bounding box center [644, 305] width 1289 height 611
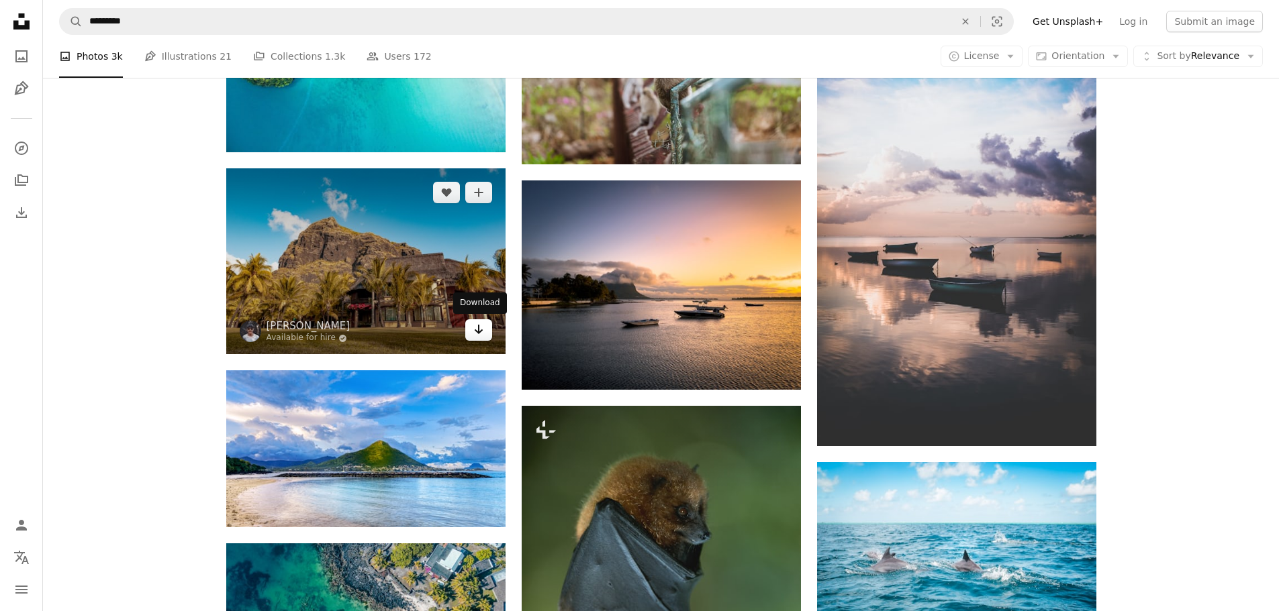
click at [474, 326] on icon "Arrow pointing down" at bounding box center [478, 330] width 11 height 16
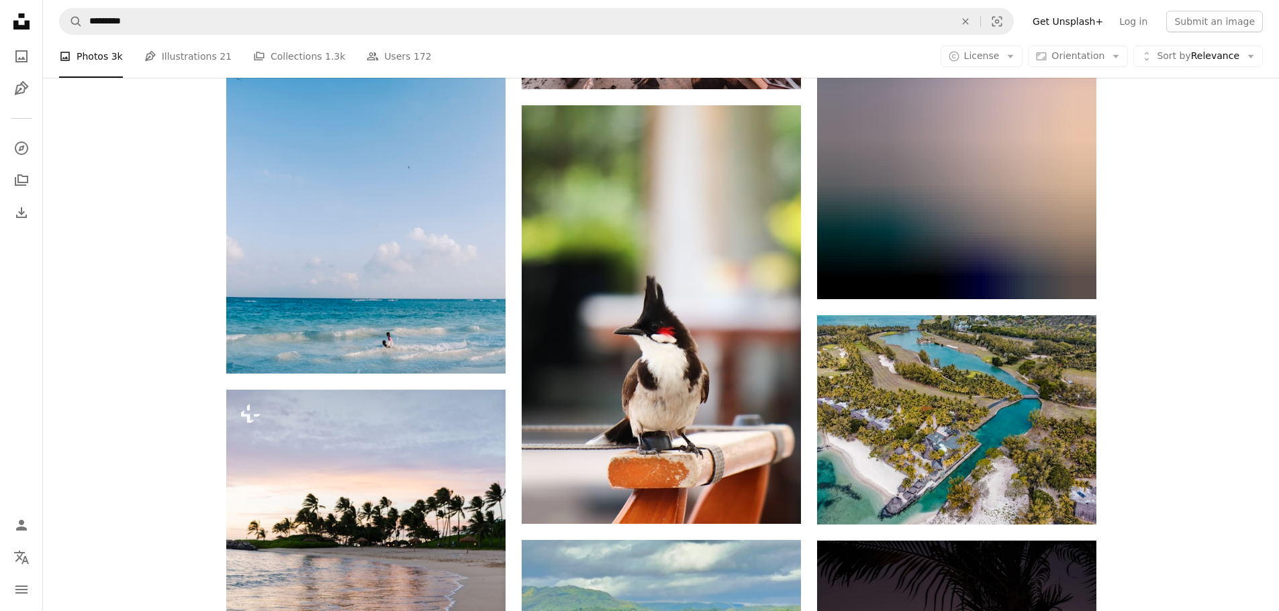
scroll to position [12144, 0]
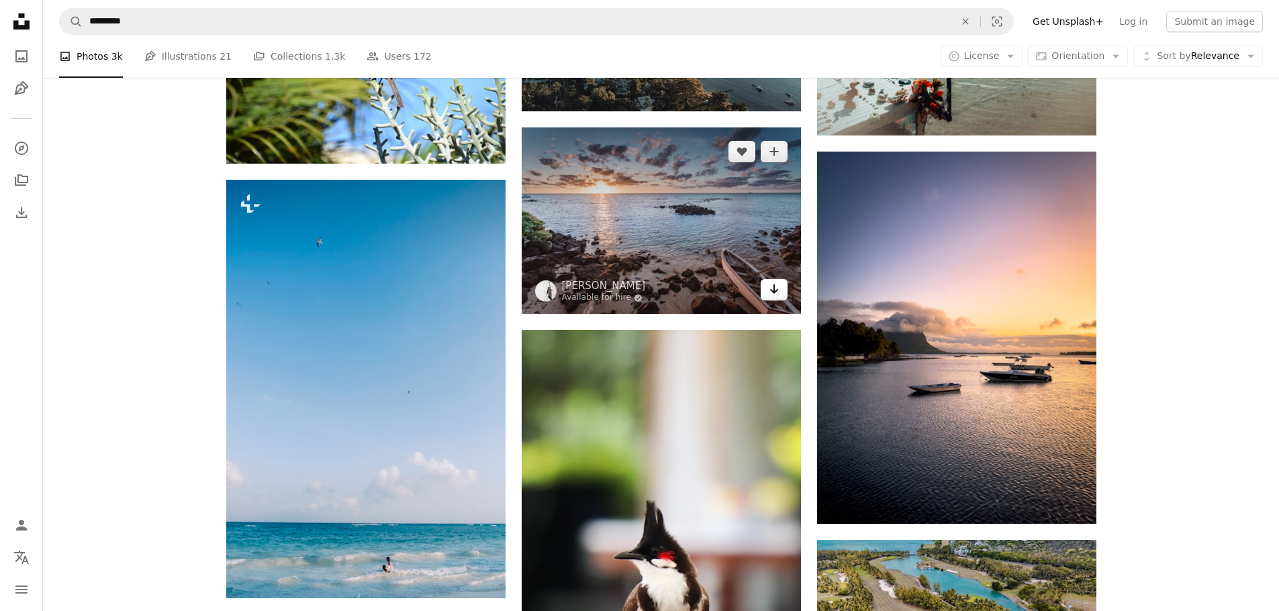
click at [764, 288] on link "Arrow pointing down" at bounding box center [773, 289] width 27 height 21
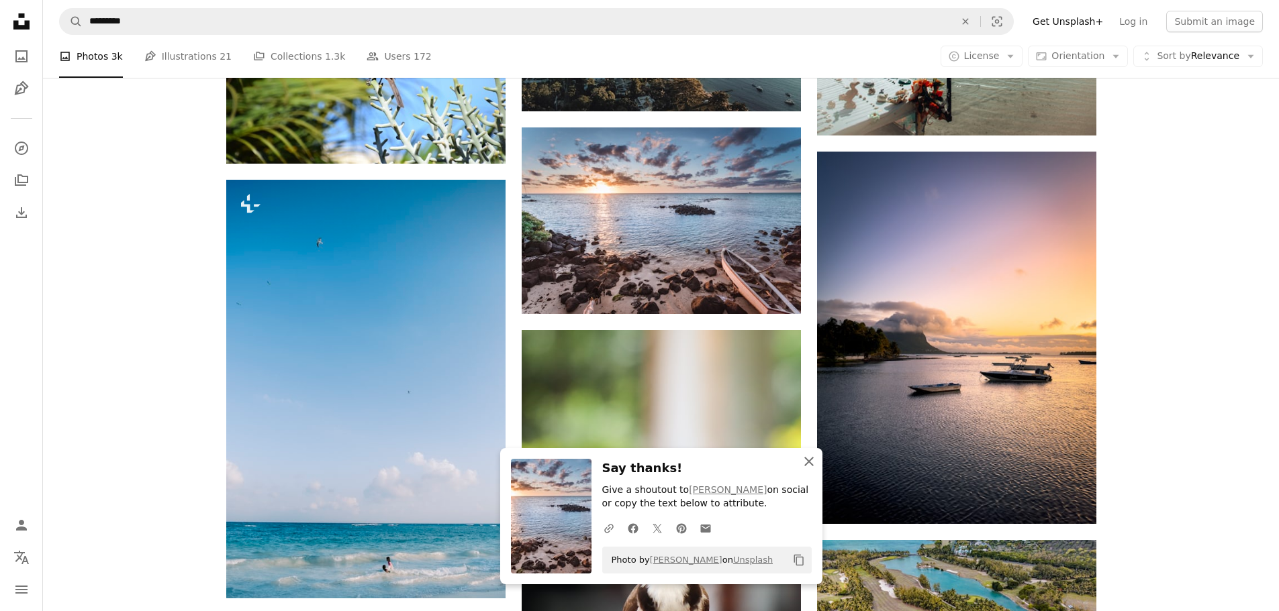
click at [807, 461] on icon "button" at bounding box center [808, 461] width 9 height 9
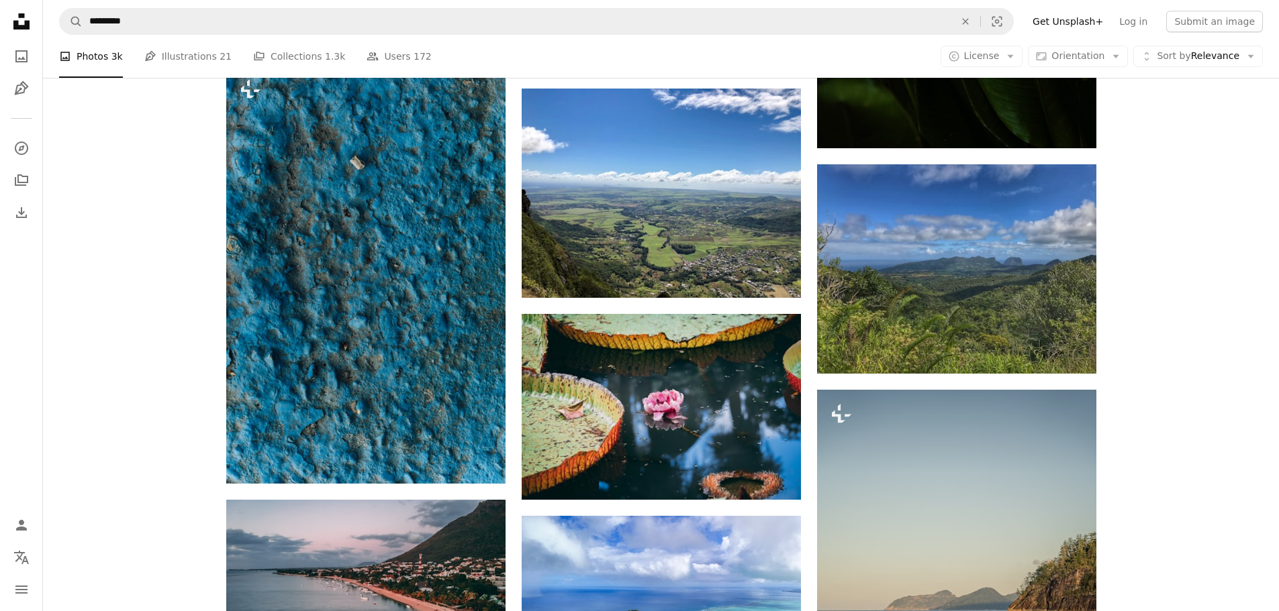
scroll to position [15293, 0]
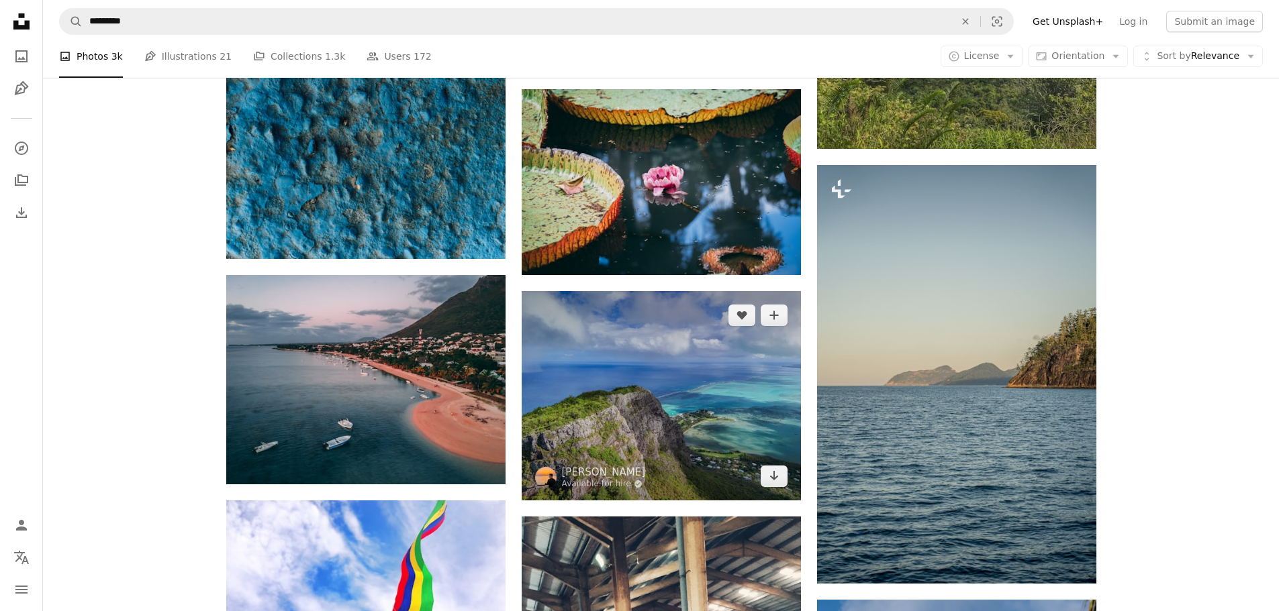
click at [711, 419] on img at bounding box center [661, 395] width 279 height 209
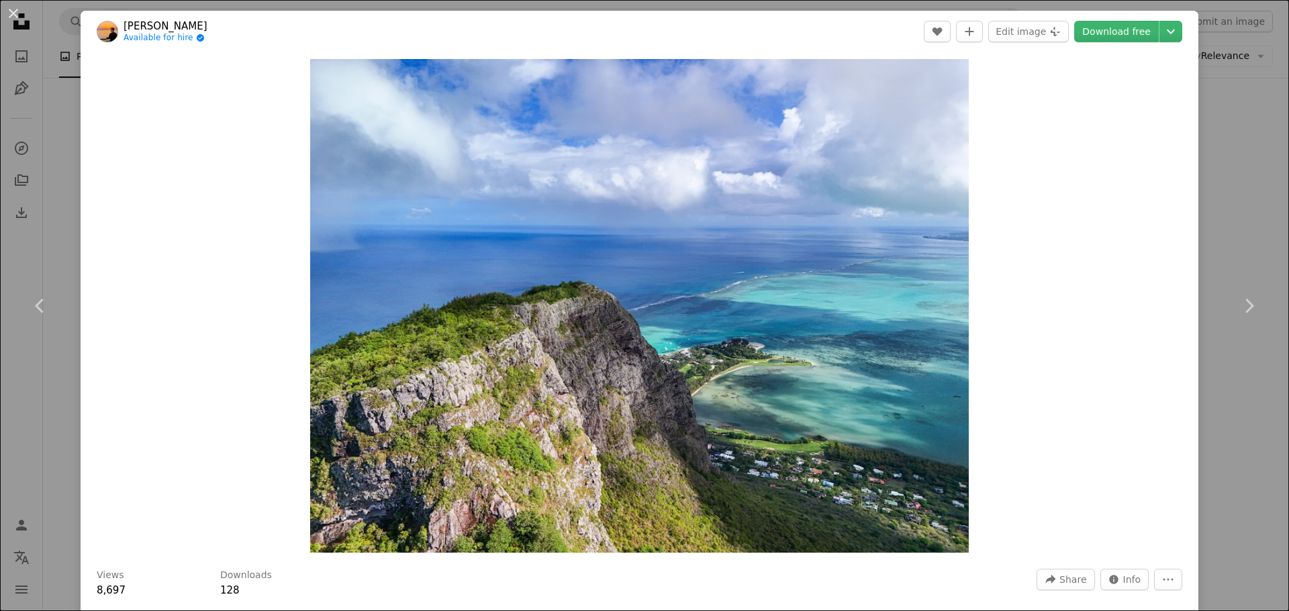
click at [1228, 179] on div "An X shape Chevron left Chevron right [PERSON_NAME] Available for hire A checkm…" at bounding box center [644, 305] width 1289 height 611
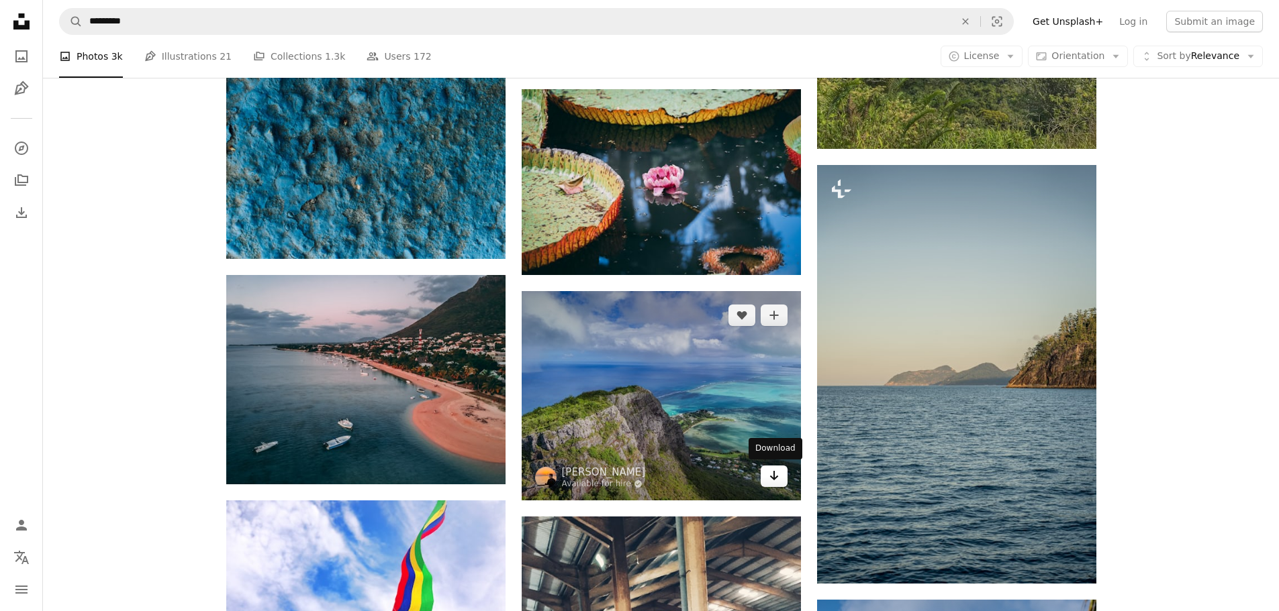
click at [778, 478] on icon "Arrow pointing down" at bounding box center [774, 476] width 11 height 16
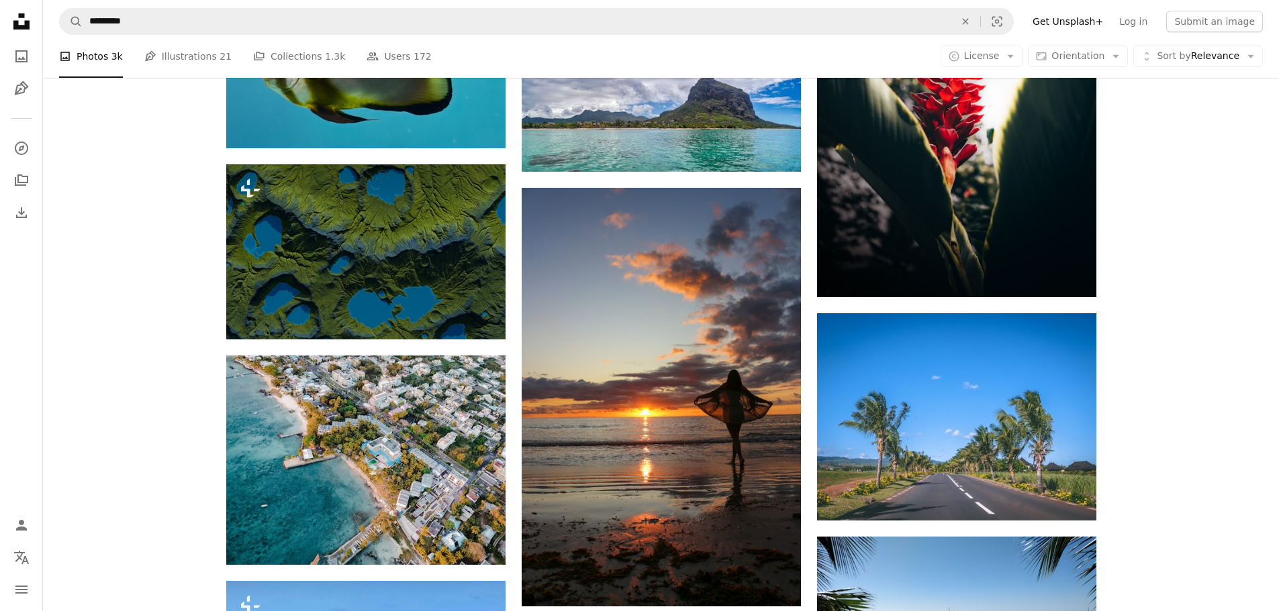
scroll to position [17172, 0]
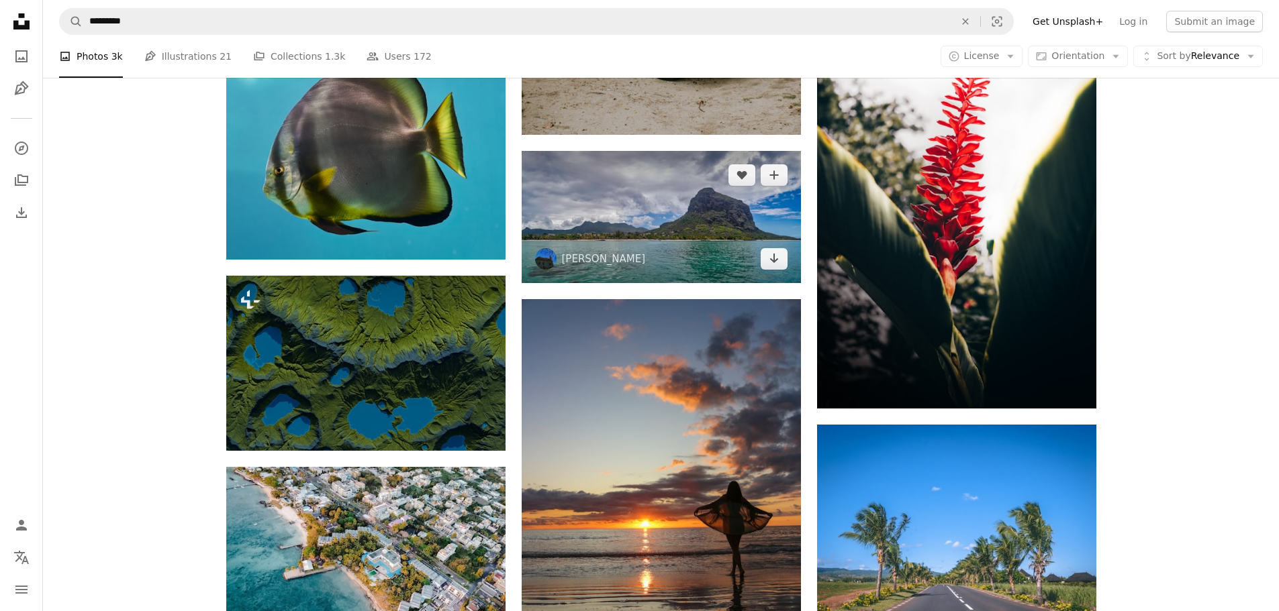
click at [728, 270] on img at bounding box center [661, 217] width 279 height 132
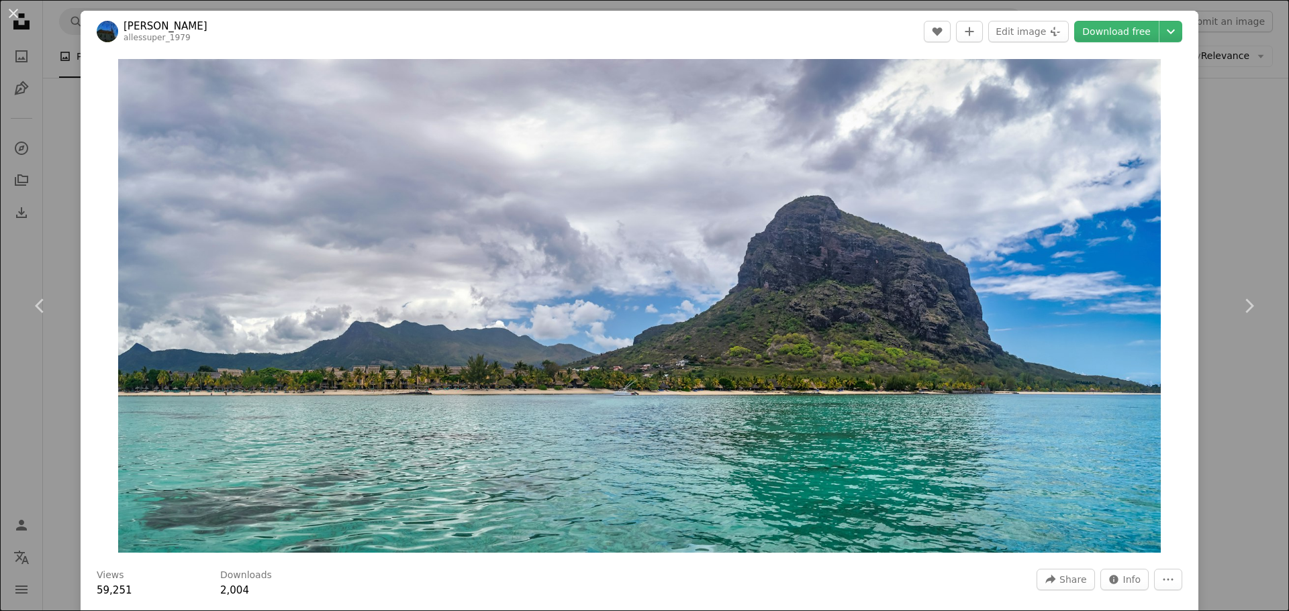
click at [1250, 224] on div "An X shape Chevron left Chevron right [PERSON_NAME] allessuper_1979 A heart A p…" at bounding box center [644, 305] width 1289 height 611
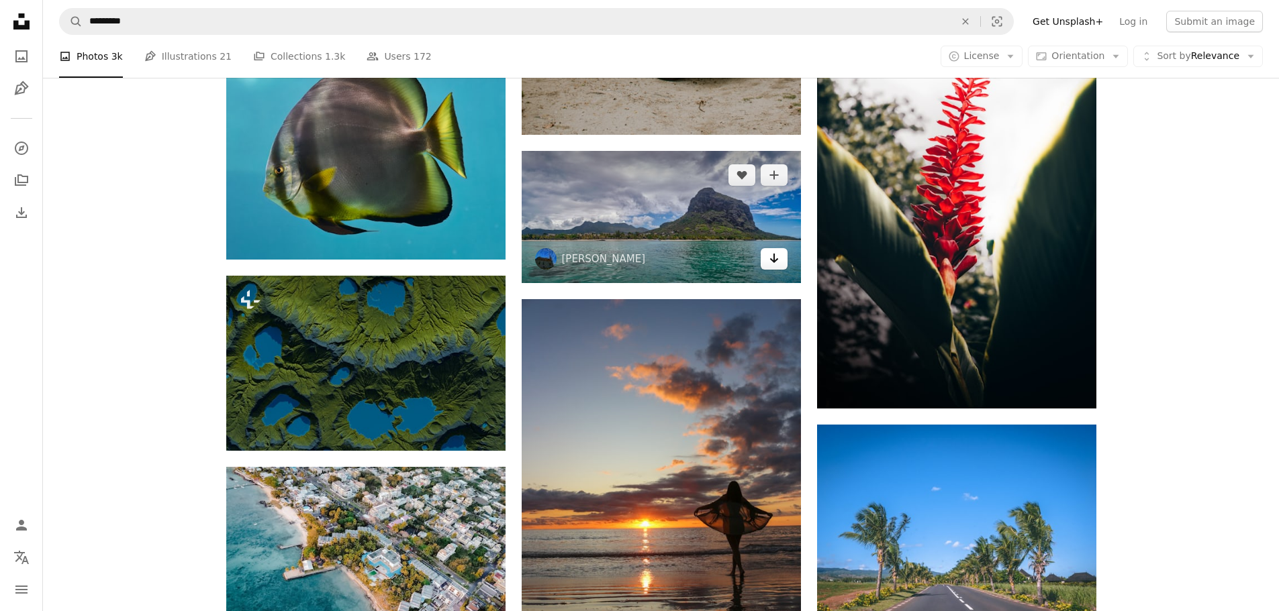
click at [777, 258] on icon "Download" at bounding box center [773, 258] width 9 height 9
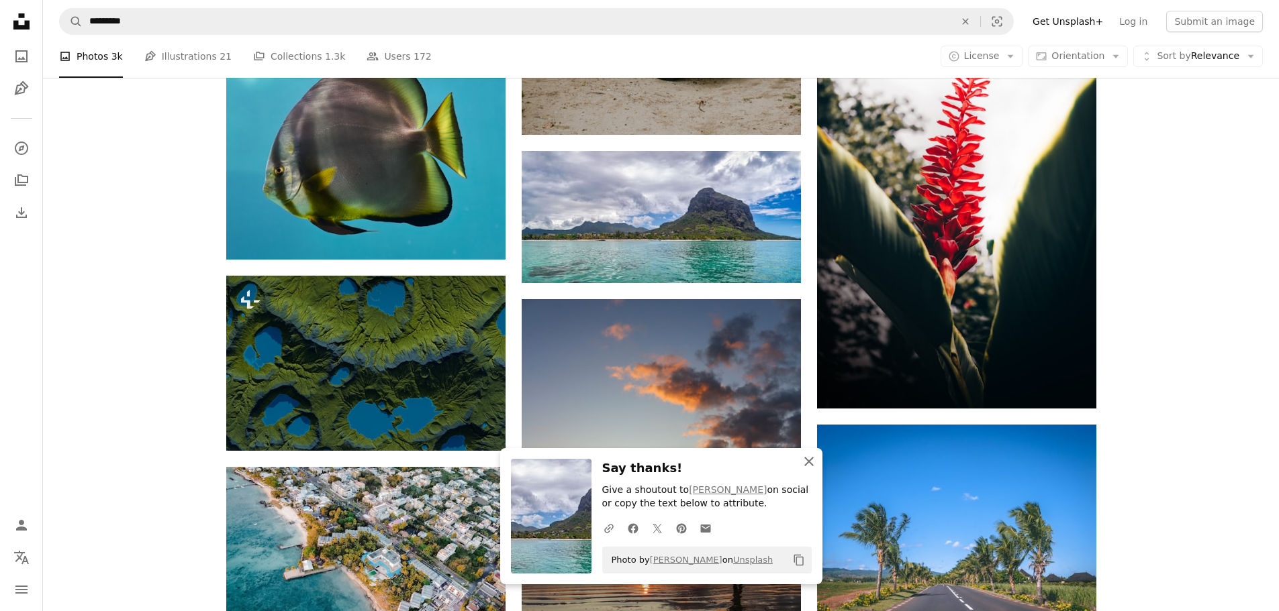
click at [811, 460] on icon "An X shape" at bounding box center [809, 462] width 16 height 16
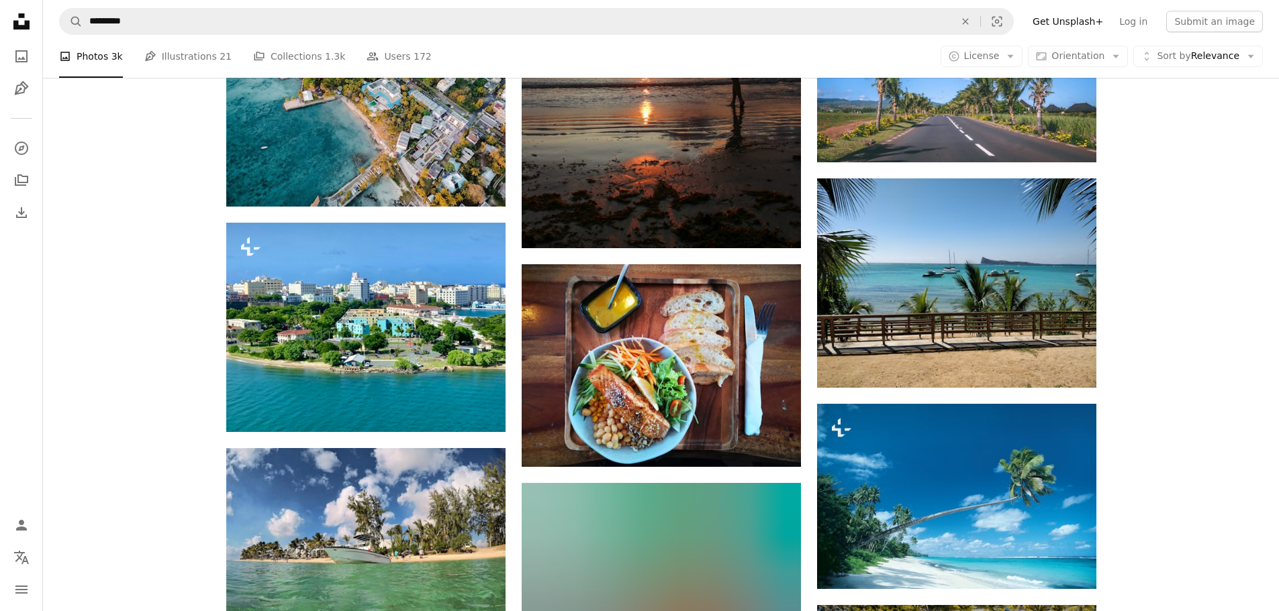
scroll to position [17574, 0]
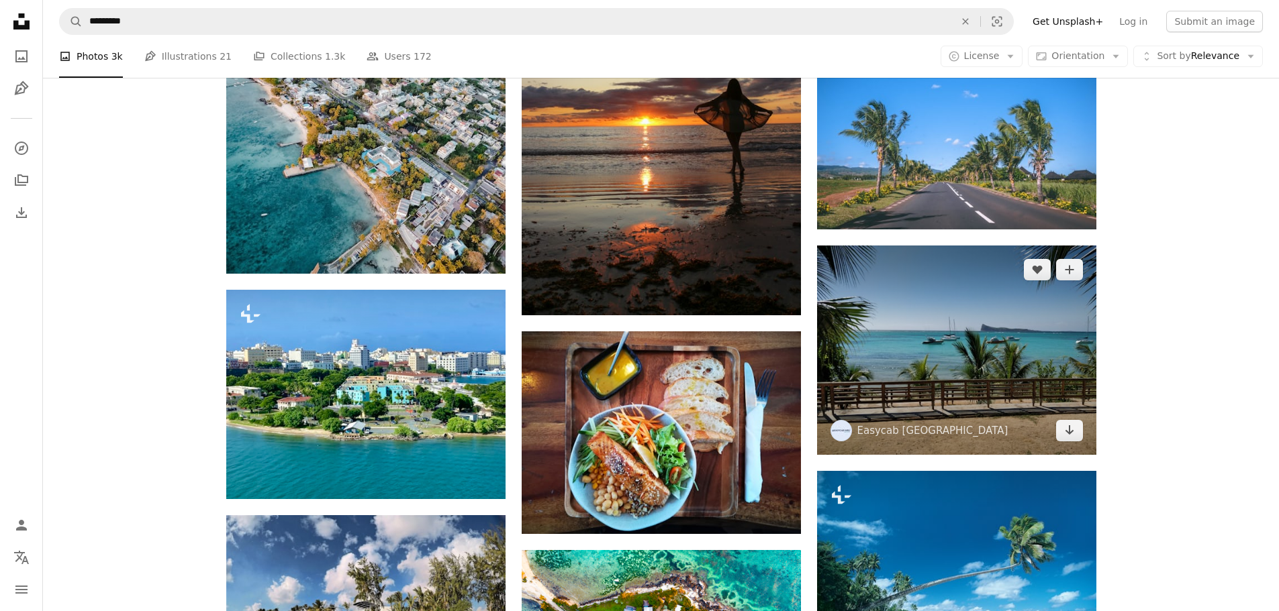
click at [932, 391] on img at bounding box center [956, 350] width 279 height 209
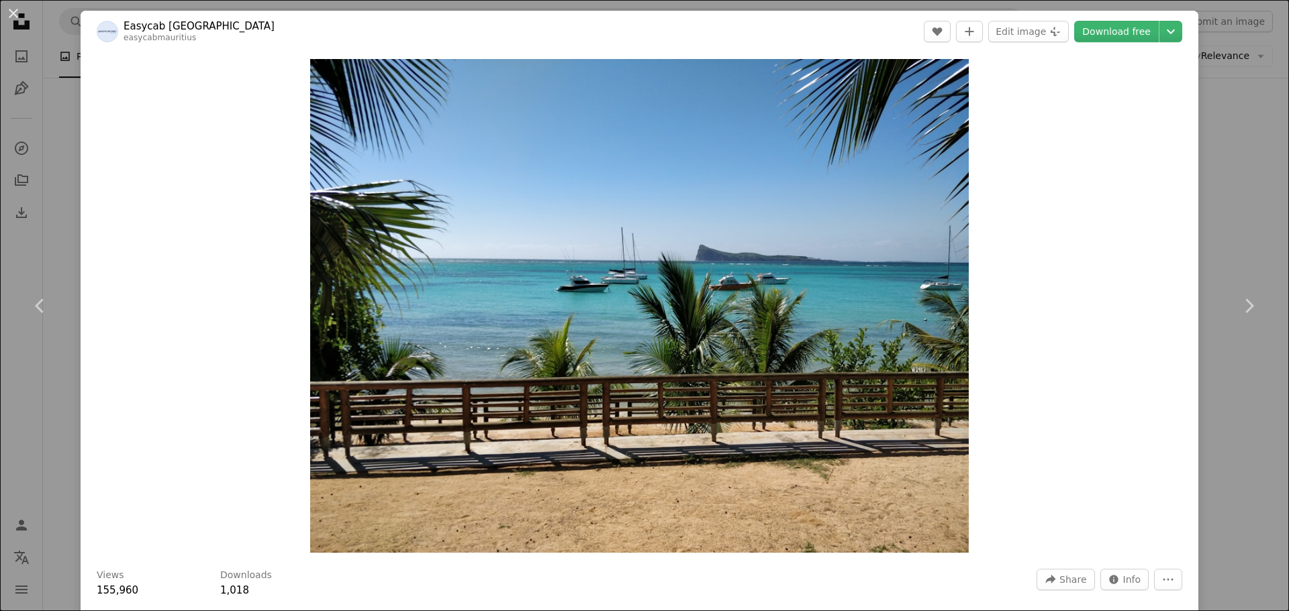
click at [1232, 109] on div "An X shape Chevron left Chevron right Easycab Mauritius easycabmauritius A hear…" at bounding box center [644, 305] width 1289 height 611
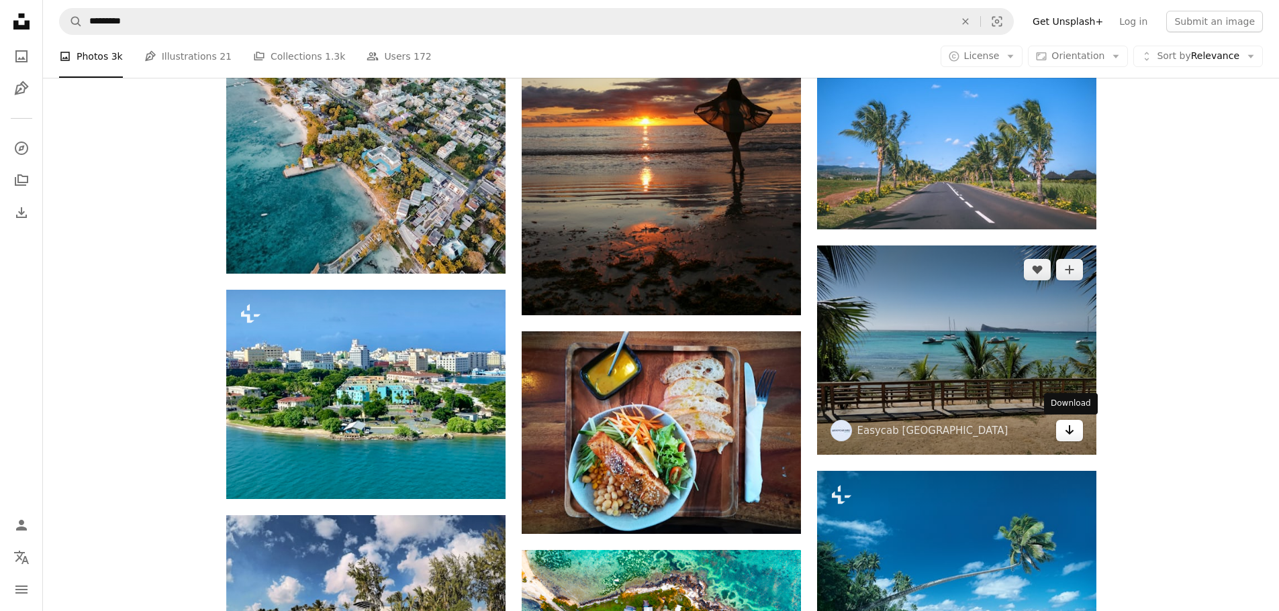
click at [1066, 430] on icon "Arrow pointing down" at bounding box center [1069, 430] width 11 height 16
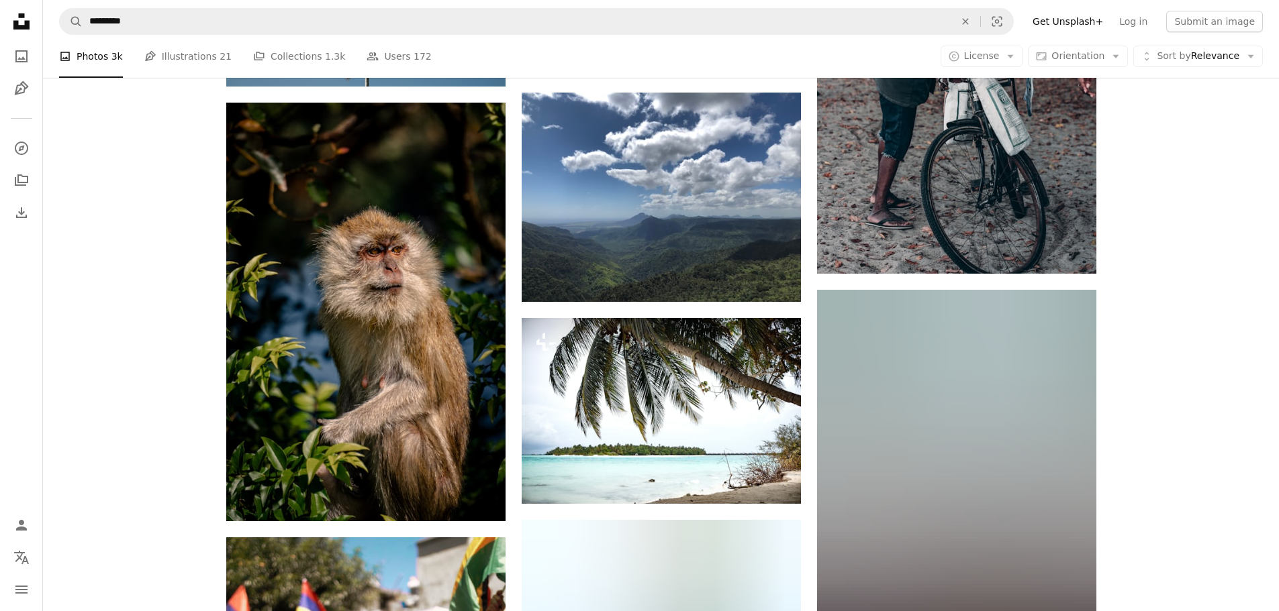
scroll to position [18783, 0]
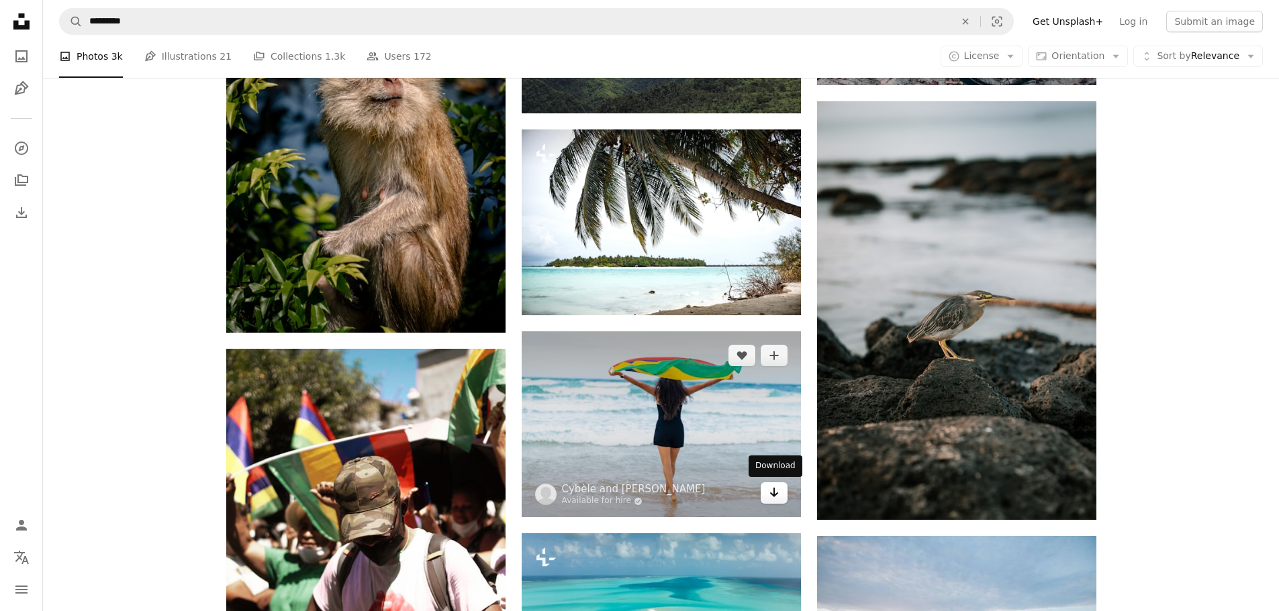
click at [773, 493] on icon "Arrow pointing down" at bounding box center [774, 493] width 11 height 16
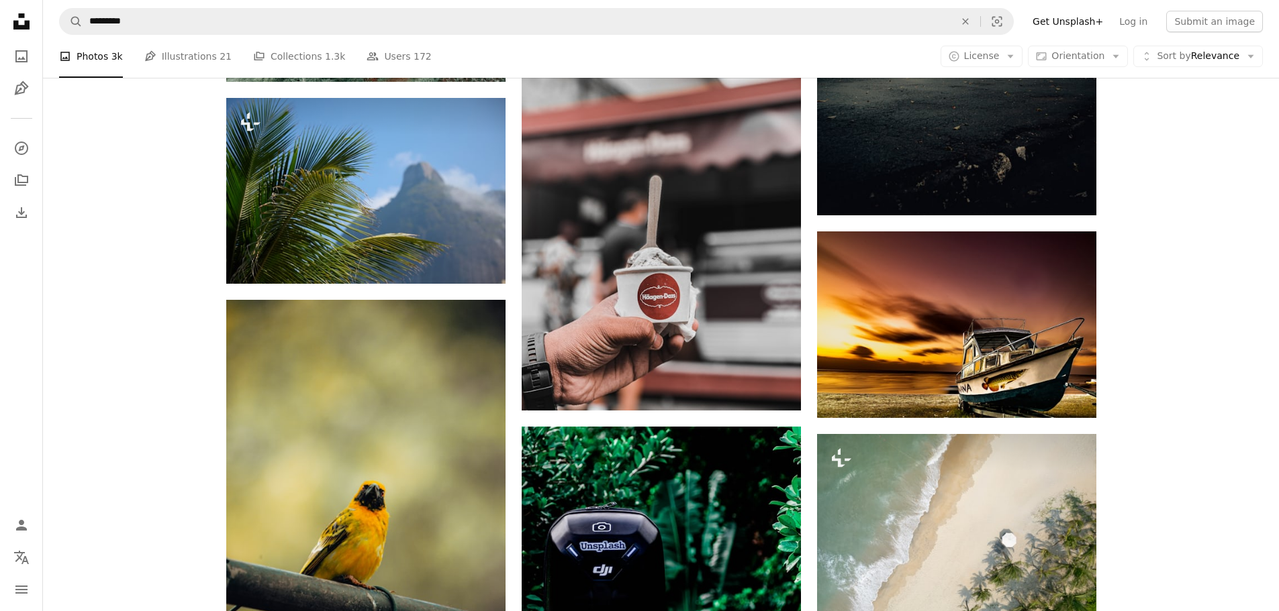
scroll to position [29987, 0]
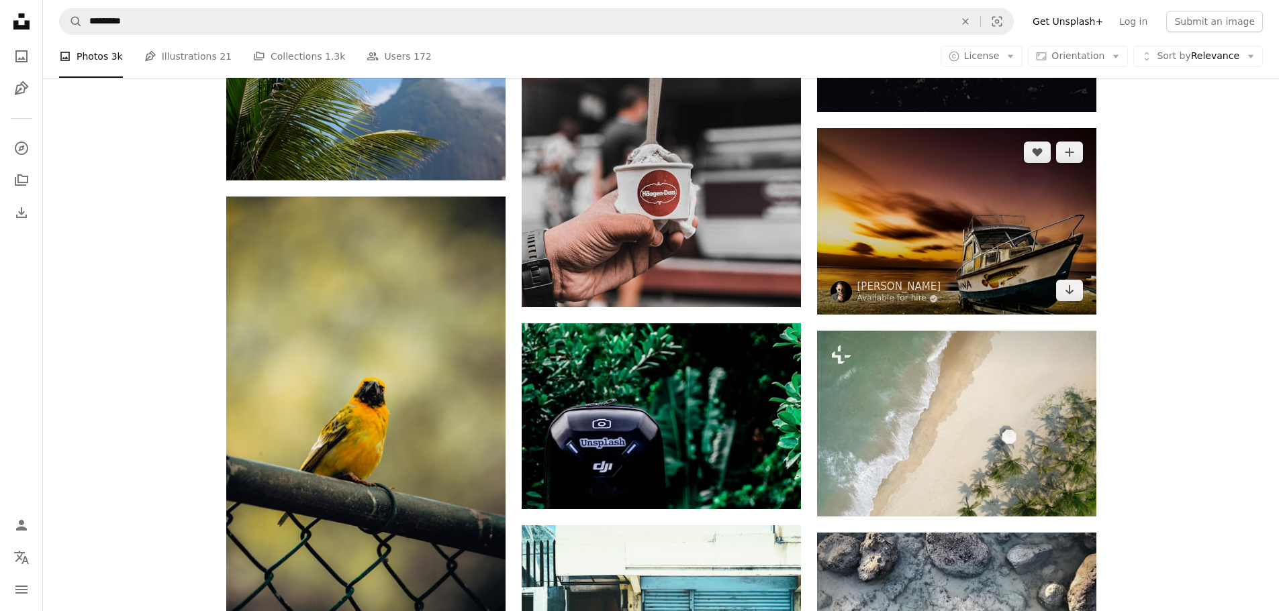
click at [1010, 256] on img at bounding box center [956, 221] width 279 height 187
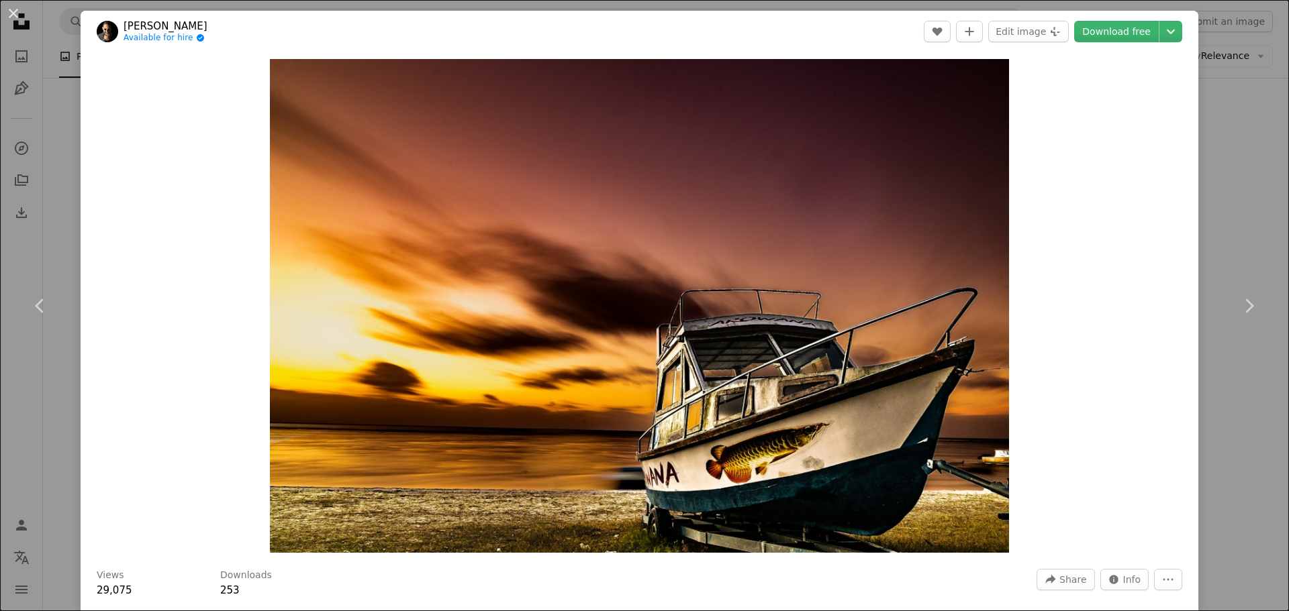
click at [1221, 140] on div "An X shape Chevron left Chevron right [PERSON_NAME] Available for hire A checkm…" at bounding box center [644, 305] width 1289 height 611
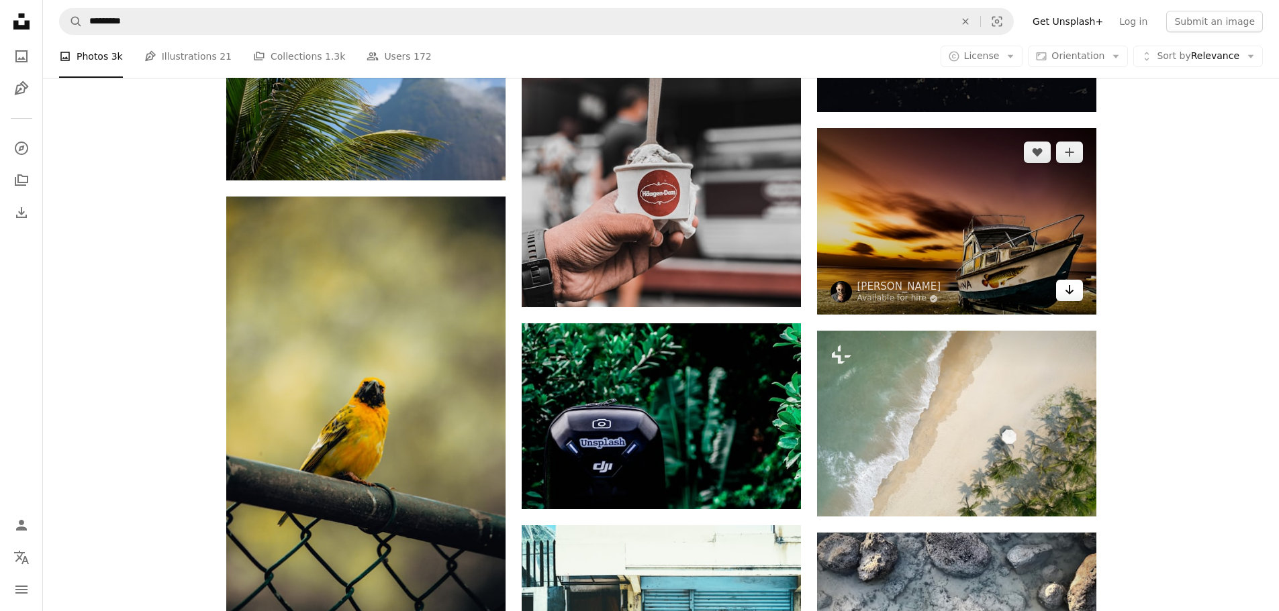
click at [1068, 292] on icon "Download" at bounding box center [1069, 289] width 9 height 9
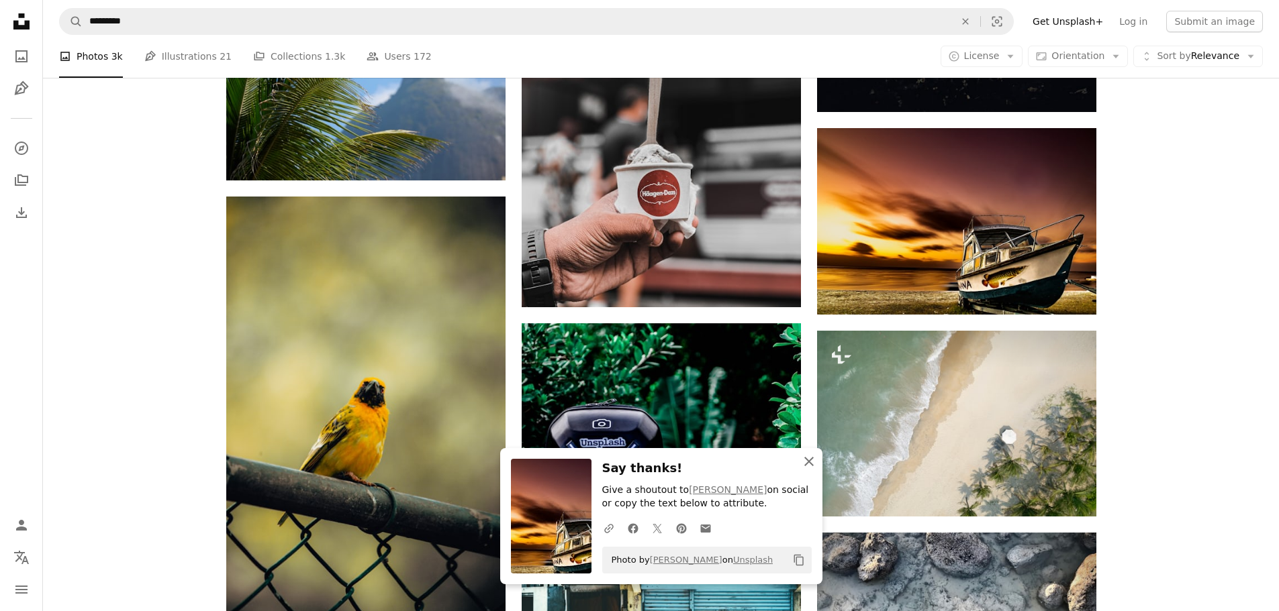
click at [811, 460] on icon "An X shape" at bounding box center [809, 462] width 16 height 16
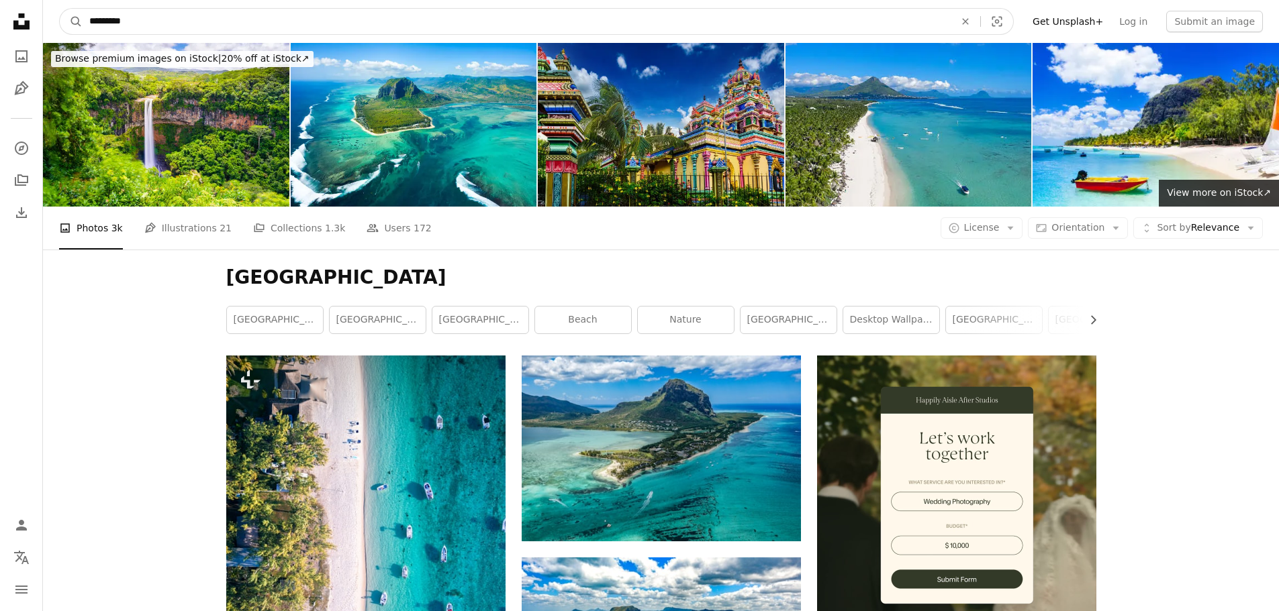
click at [243, 29] on input "*********" at bounding box center [517, 22] width 868 height 26
type input "**********"
click button "A magnifying glass" at bounding box center [71, 22] width 23 height 26
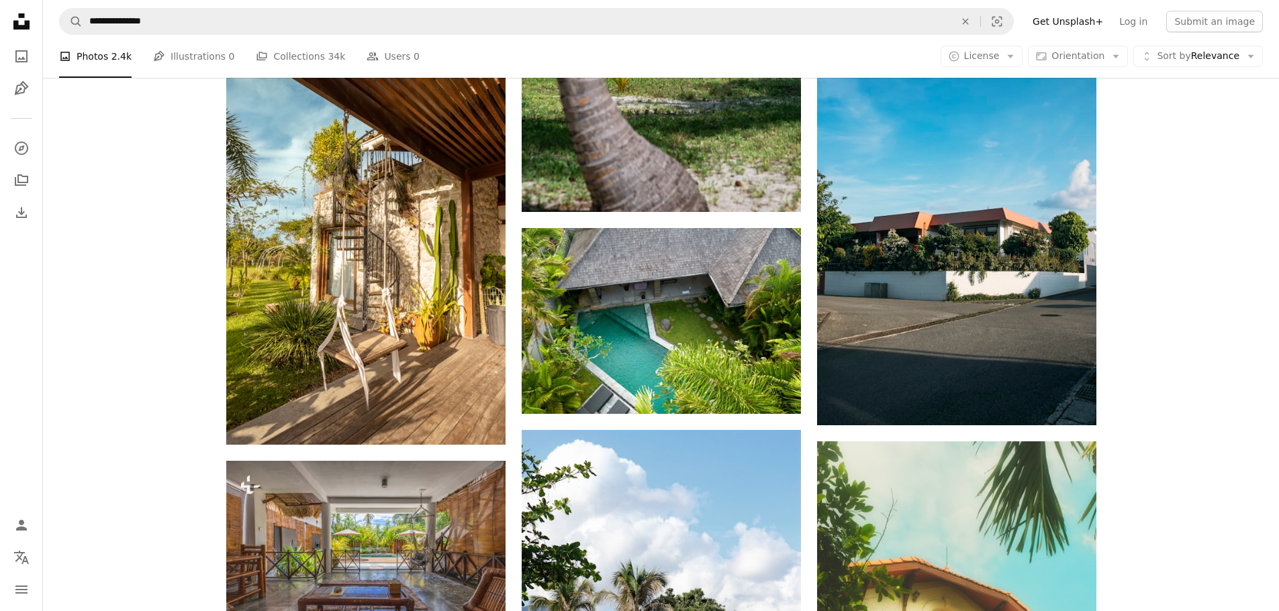
scroll to position [11665, 0]
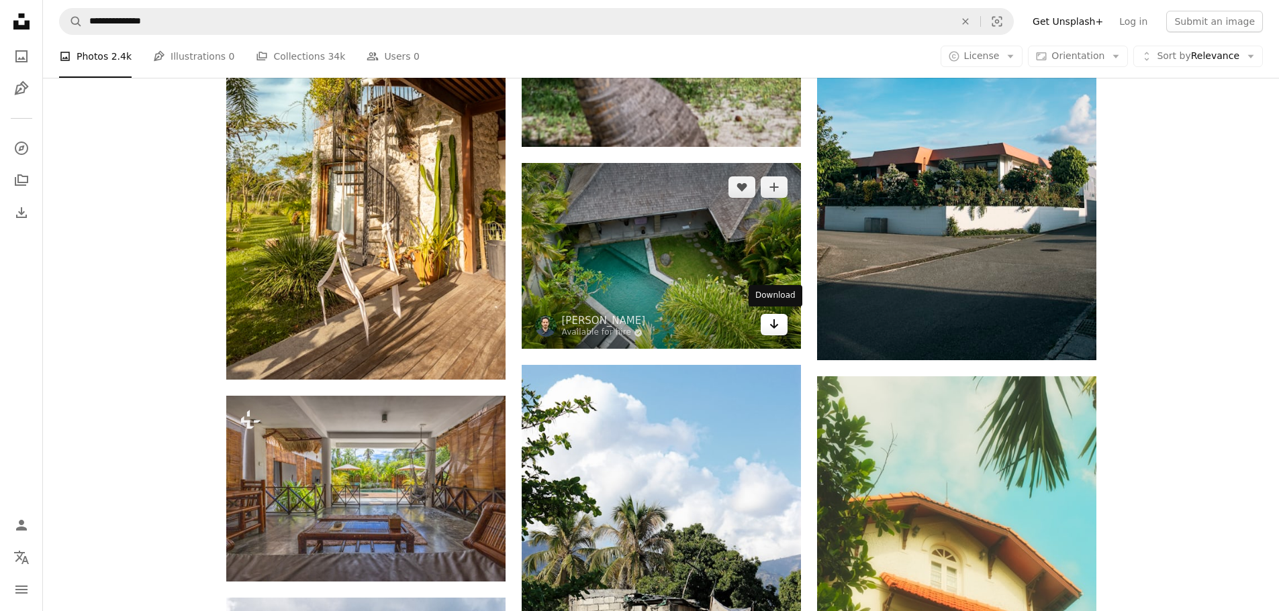
click at [770, 326] on icon "Arrow pointing down" at bounding box center [774, 324] width 11 height 16
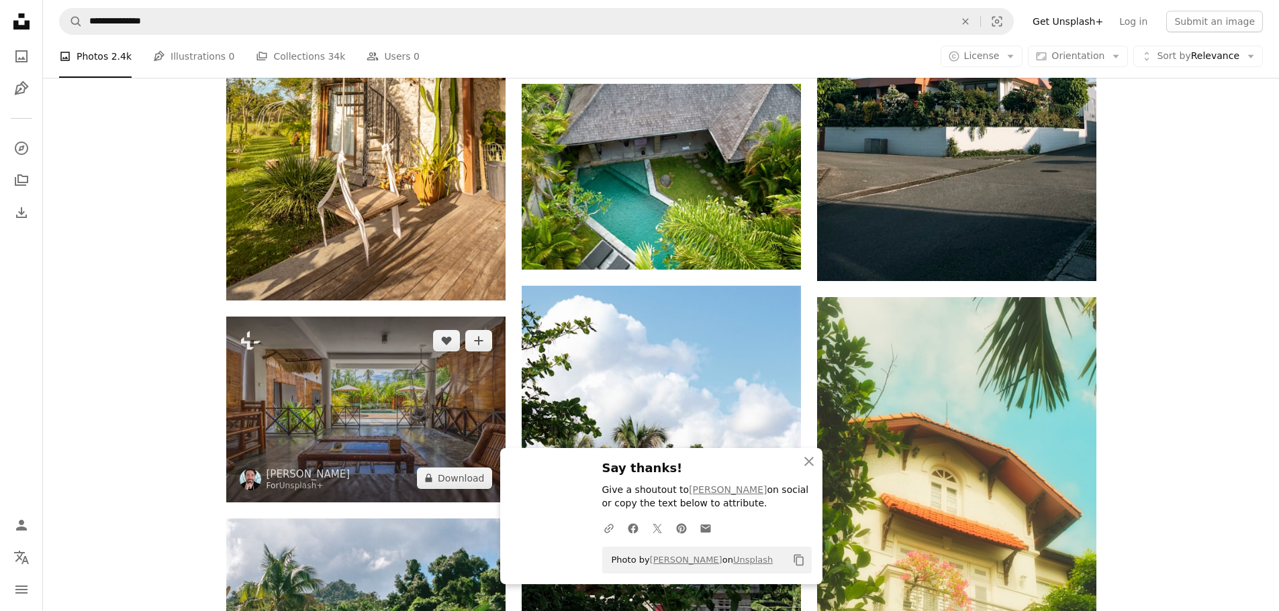
scroll to position [11800, 0]
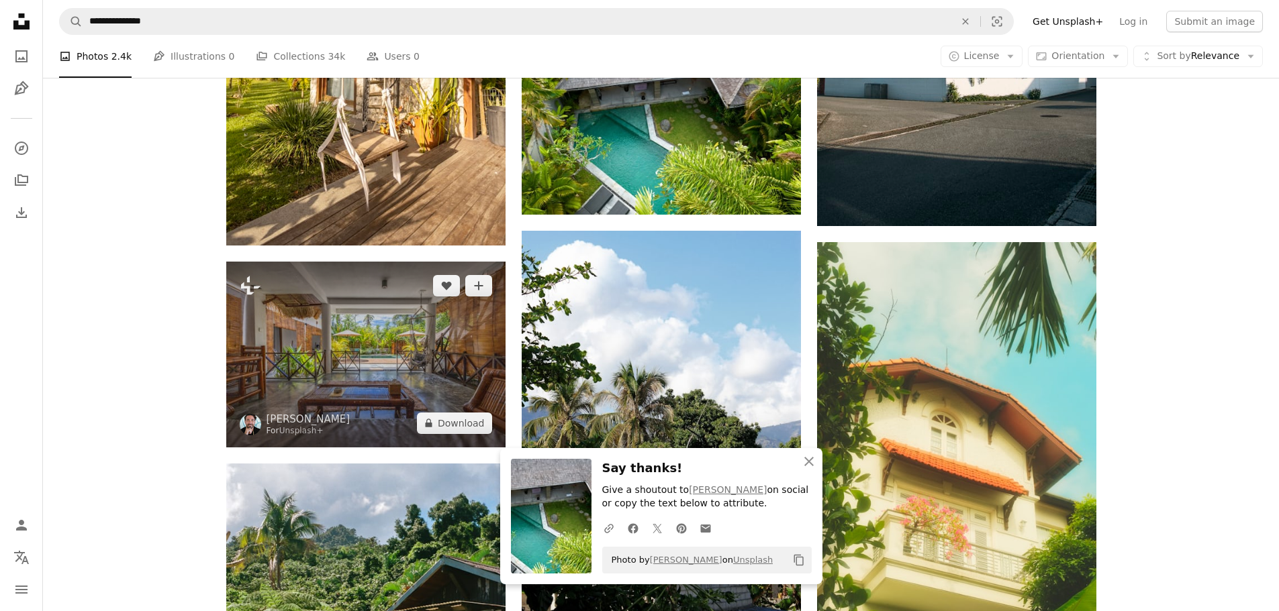
click at [399, 355] on img at bounding box center [365, 355] width 279 height 186
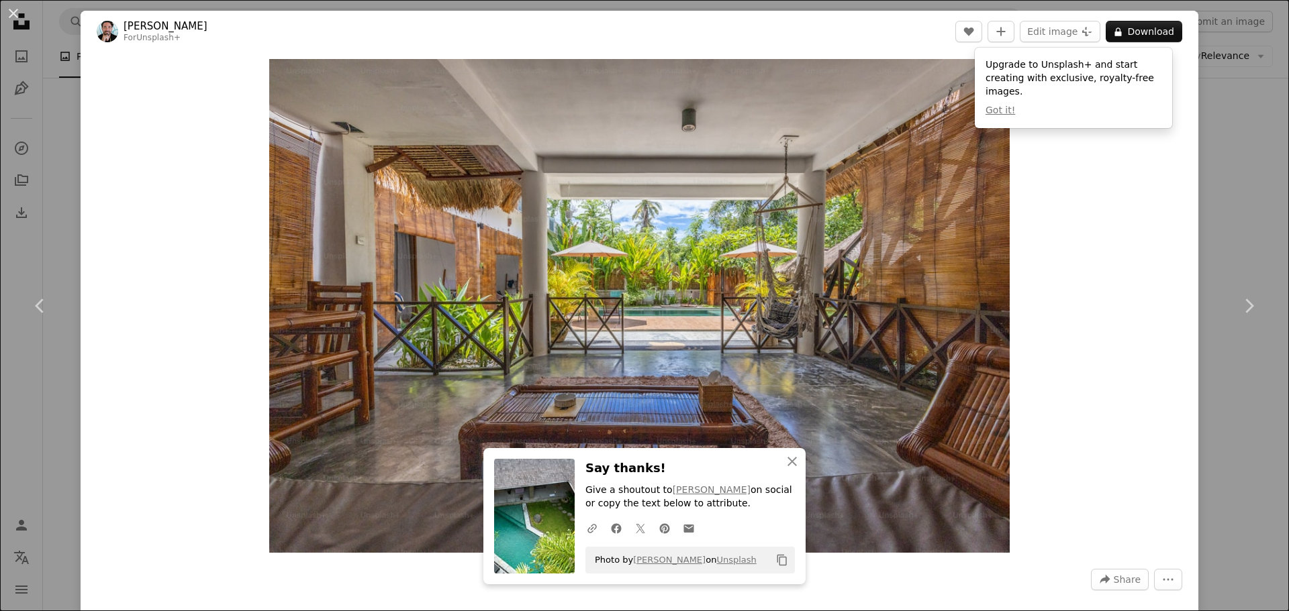
click at [1237, 121] on div "An X shape Chevron left Chevron right [PERSON_NAME] For Unsplash+ A heart A plu…" at bounding box center [644, 305] width 1289 height 611
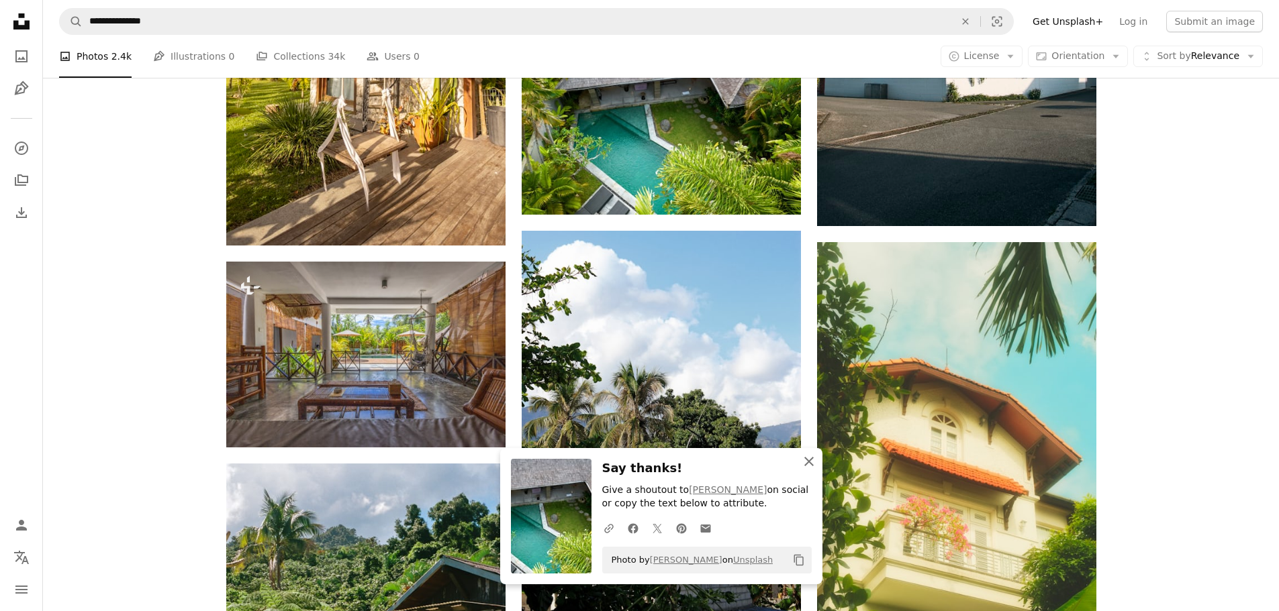
click at [804, 460] on icon "An X shape" at bounding box center [809, 462] width 16 height 16
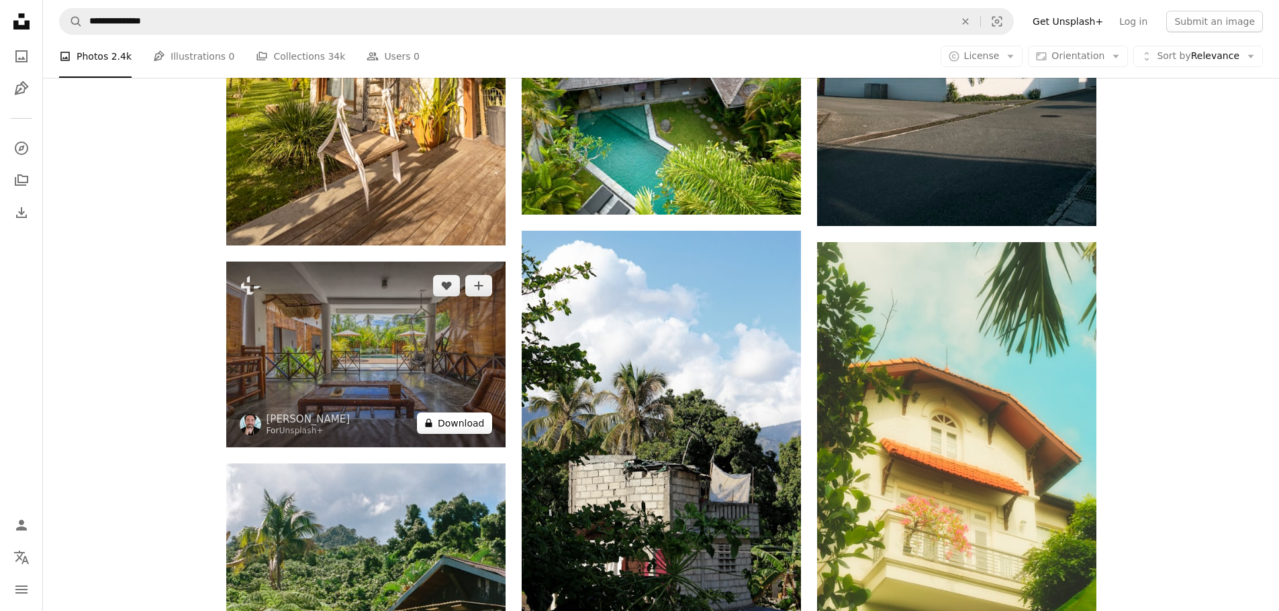
click at [465, 427] on button "A lock Download" at bounding box center [454, 423] width 75 height 21
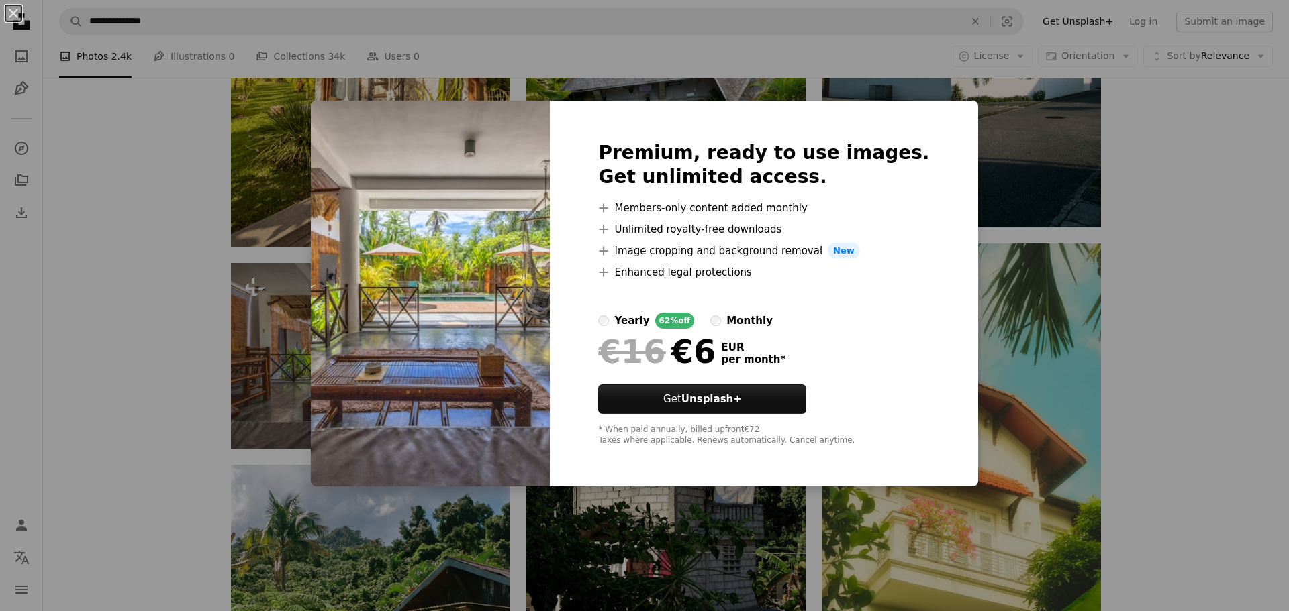
click at [1135, 177] on div "An X shape Premium, ready to use images. Get unlimited access. A plus sign Memb…" at bounding box center [644, 305] width 1289 height 611
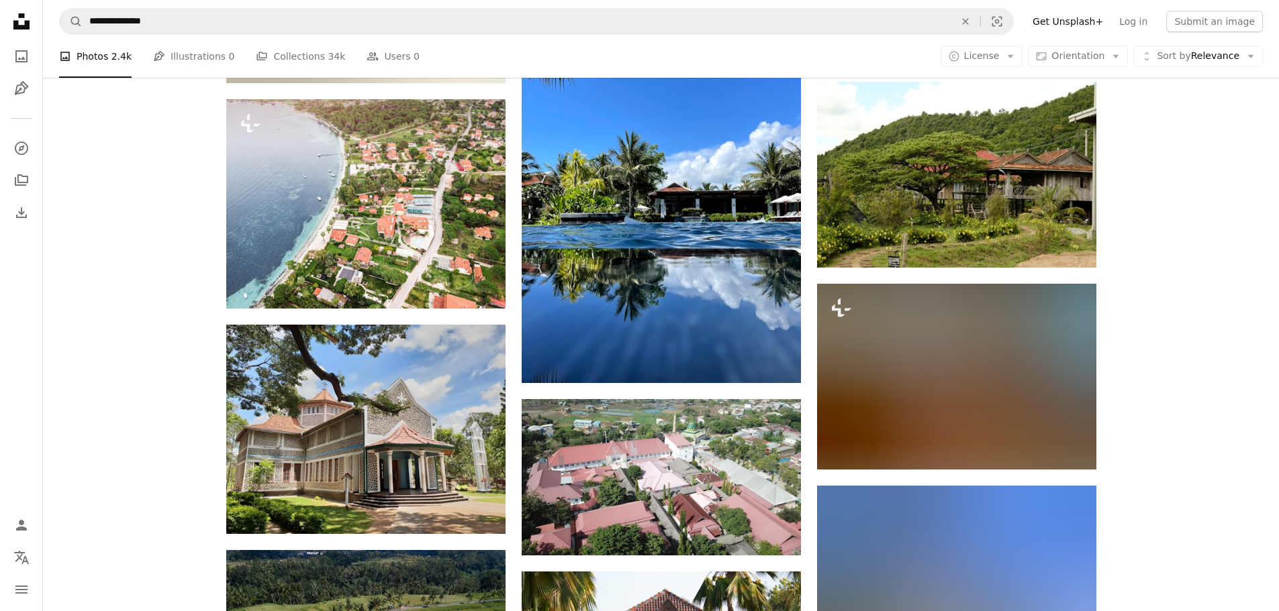
scroll to position [22923, 0]
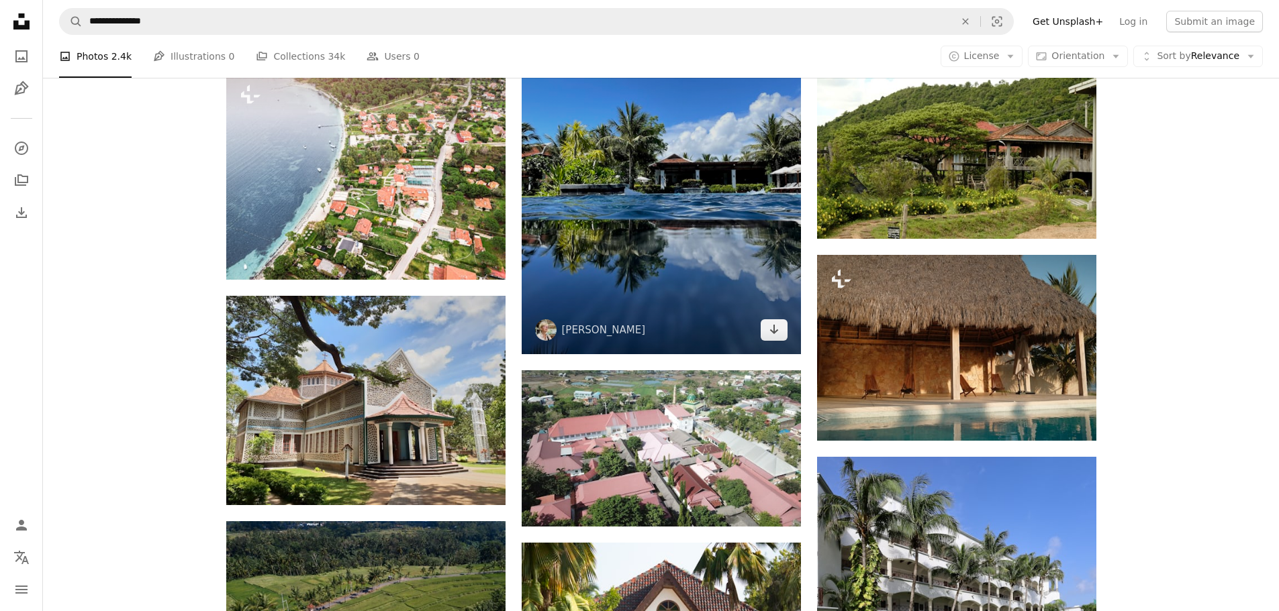
click at [722, 268] on img at bounding box center [661, 168] width 279 height 373
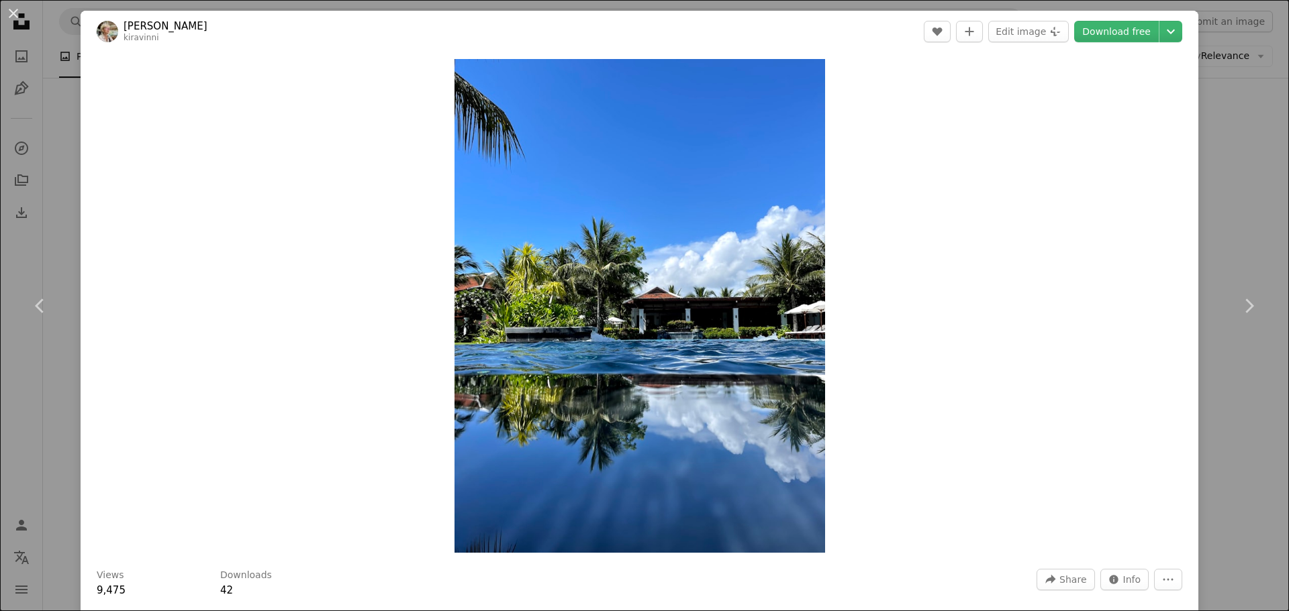
click at [1245, 205] on div "An X shape Chevron left Chevron right [PERSON_NAME] A heart A plus sign Edit im…" at bounding box center [644, 305] width 1289 height 611
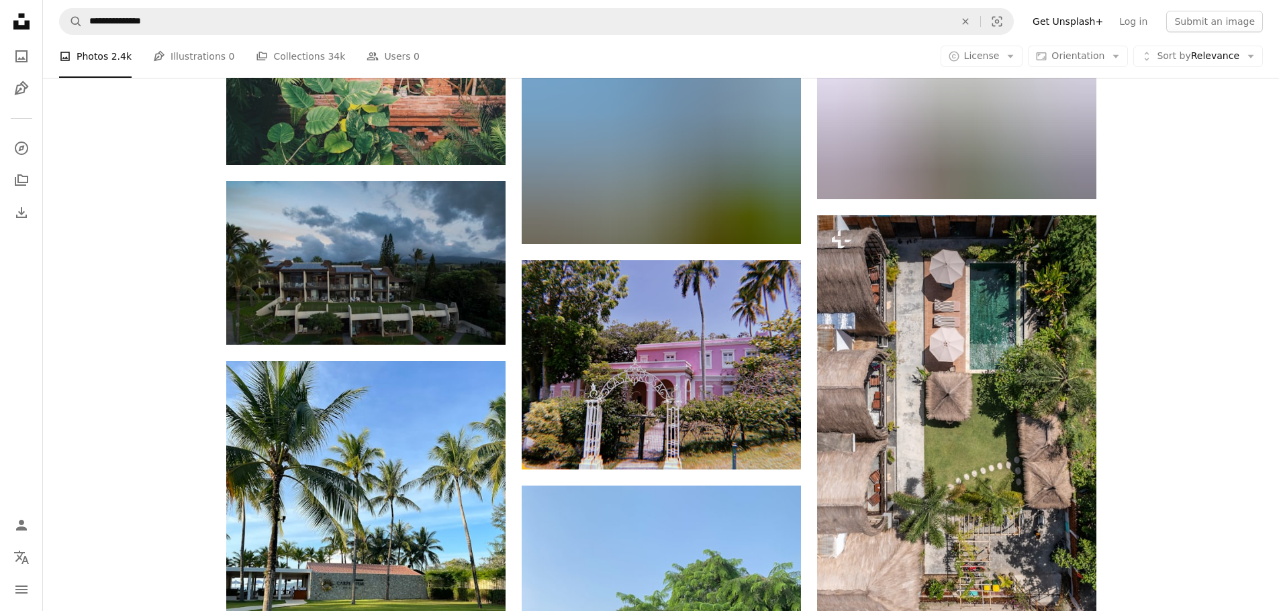
scroll to position [4203, 0]
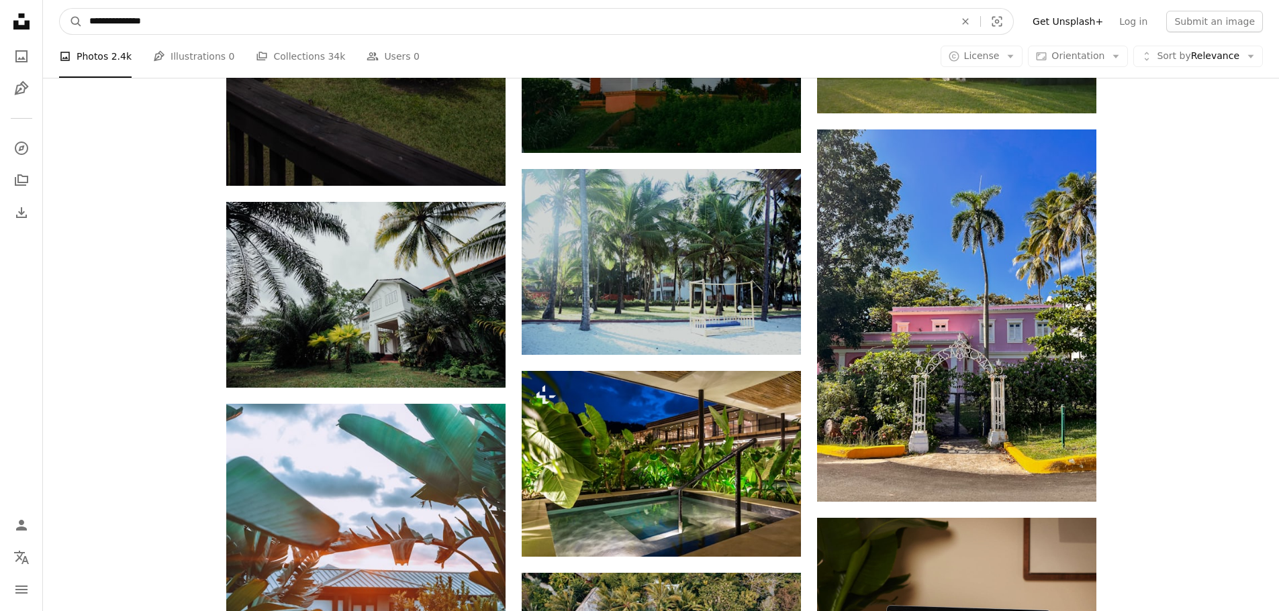
click at [133, 25] on input "**********" at bounding box center [517, 22] width 868 height 26
type input "**********"
click button "A magnifying glass" at bounding box center [71, 22] width 23 height 26
